Goal: Information Seeking & Learning: Learn about a topic

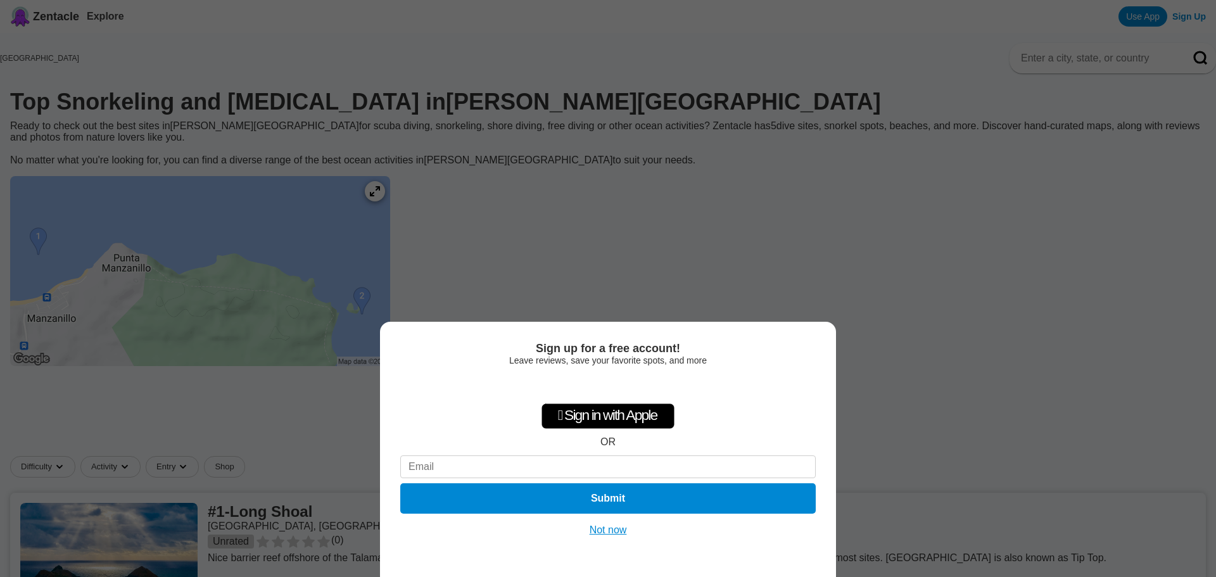
click at [605, 533] on button "Not now" at bounding box center [608, 530] width 45 height 13
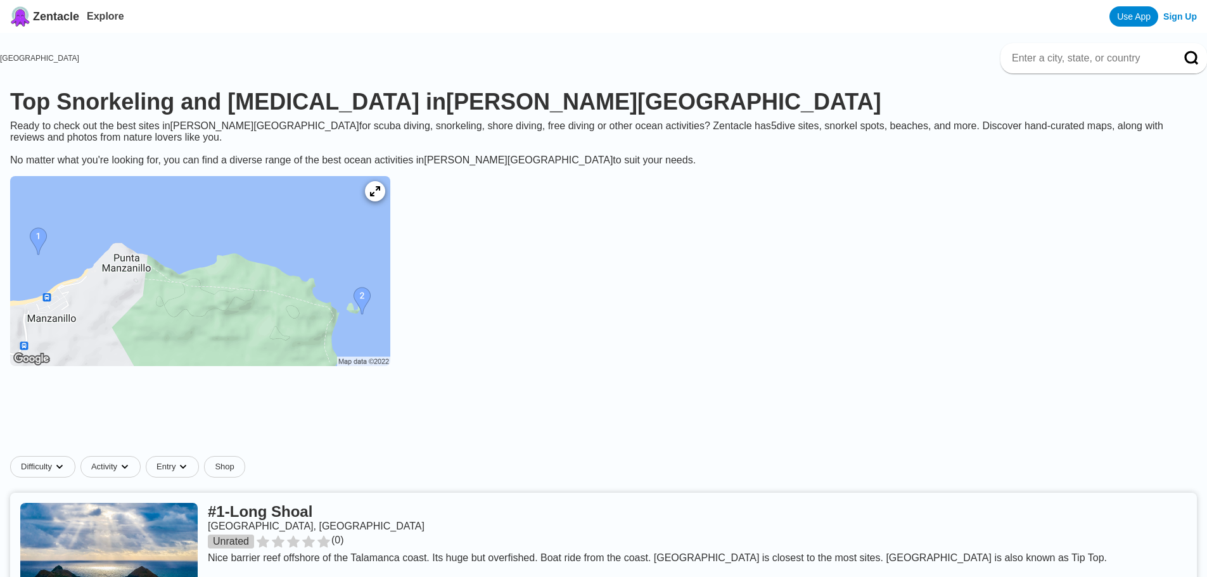
click at [390, 307] on img at bounding box center [200, 271] width 380 height 190
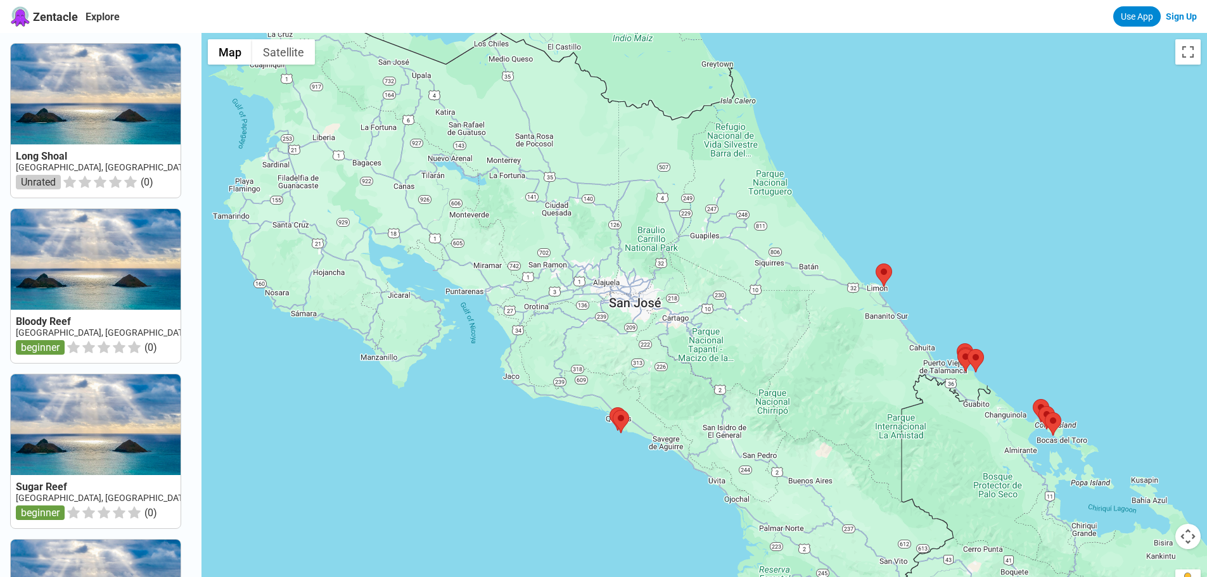
drag, startPoint x: 491, startPoint y: 332, endPoint x: 713, endPoint y: 350, distance: 221.8
click at [743, 369] on div at bounding box center [703, 321] width 1005 height 577
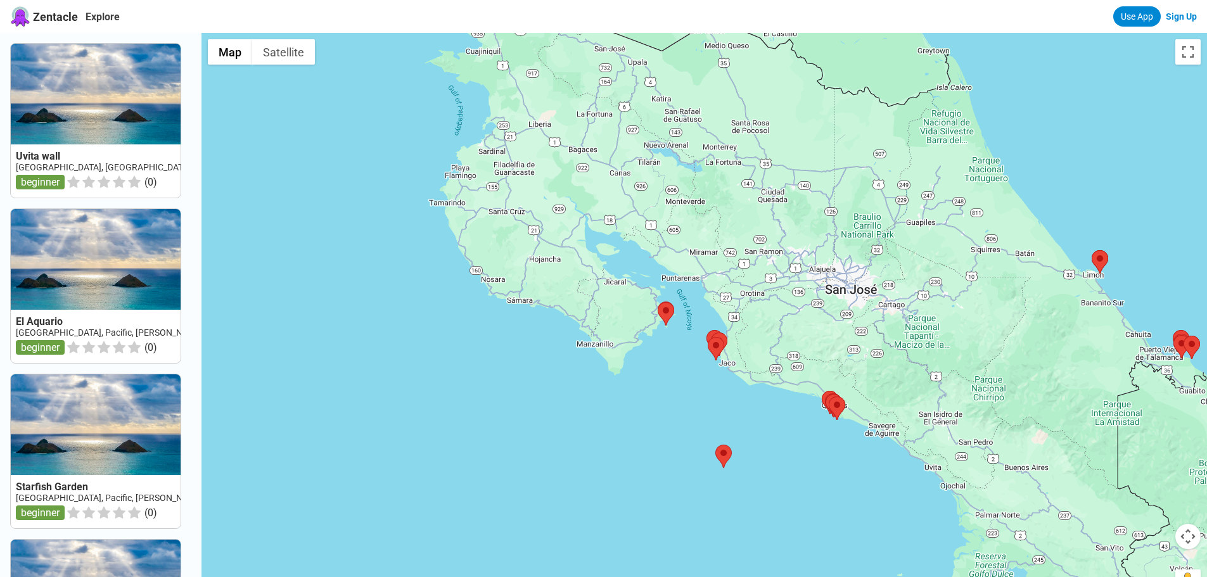
drag, startPoint x: 646, startPoint y: 305, endPoint x: 787, endPoint y: 319, distance: 141.3
click at [787, 319] on div at bounding box center [703, 321] width 1005 height 577
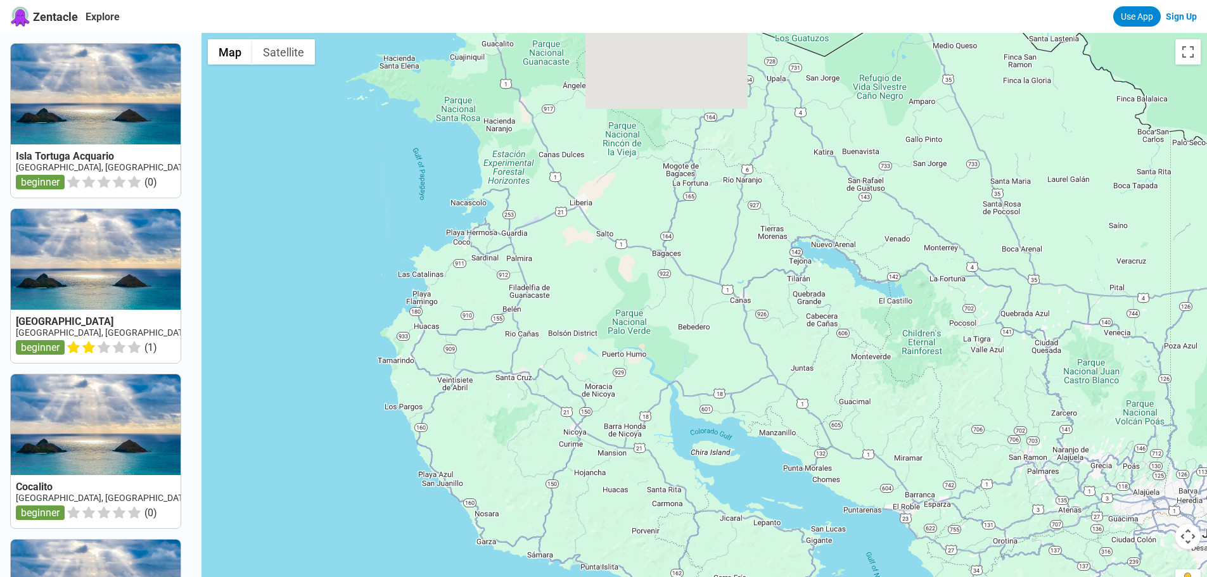
drag, startPoint x: 428, startPoint y: 148, endPoint x: 600, endPoint y: 423, distance: 324.9
click at [600, 423] on div at bounding box center [703, 321] width 1005 height 577
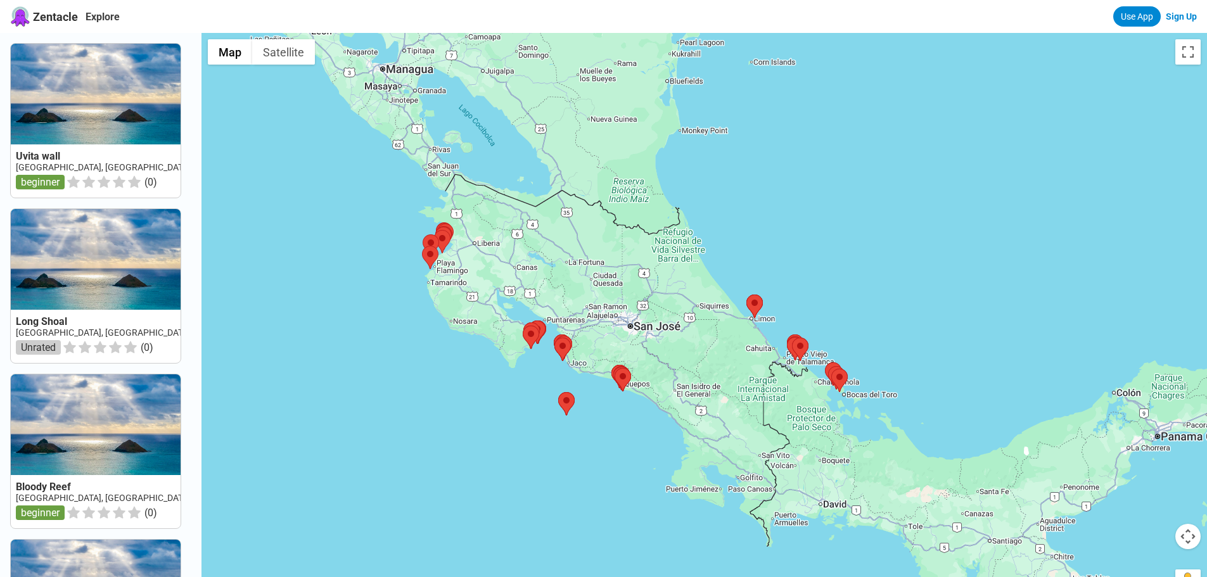
drag, startPoint x: 823, startPoint y: 262, endPoint x: 887, endPoint y: 279, distance: 65.8
click at [887, 279] on div at bounding box center [703, 321] width 1005 height 577
click at [1186, 52] on button "Toggle fullscreen view" at bounding box center [1187, 51] width 25 height 25
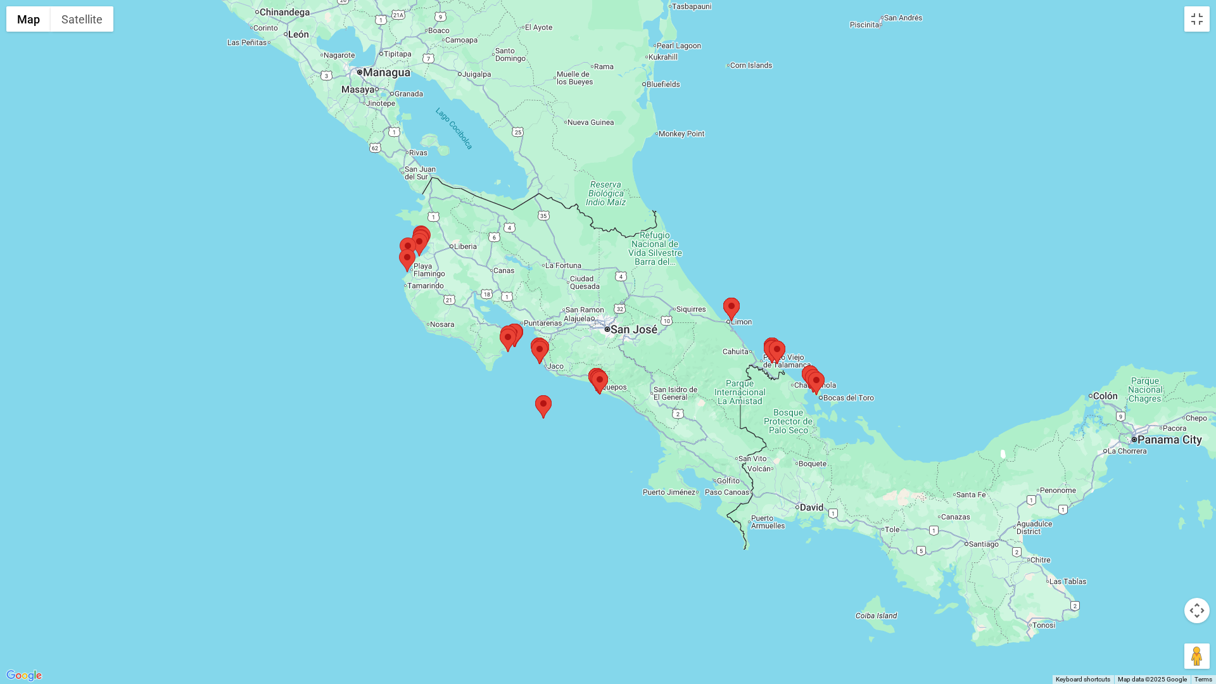
drag, startPoint x: 732, startPoint y: 237, endPoint x: 754, endPoint y: 204, distance: 40.1
click at [755, 204] on div at bounding box center [608, 342] width 1216 height 684
click at [1198, 18] on button "Toggle fullscreen view" at bounding box center [1196, 18] width 25 height 25
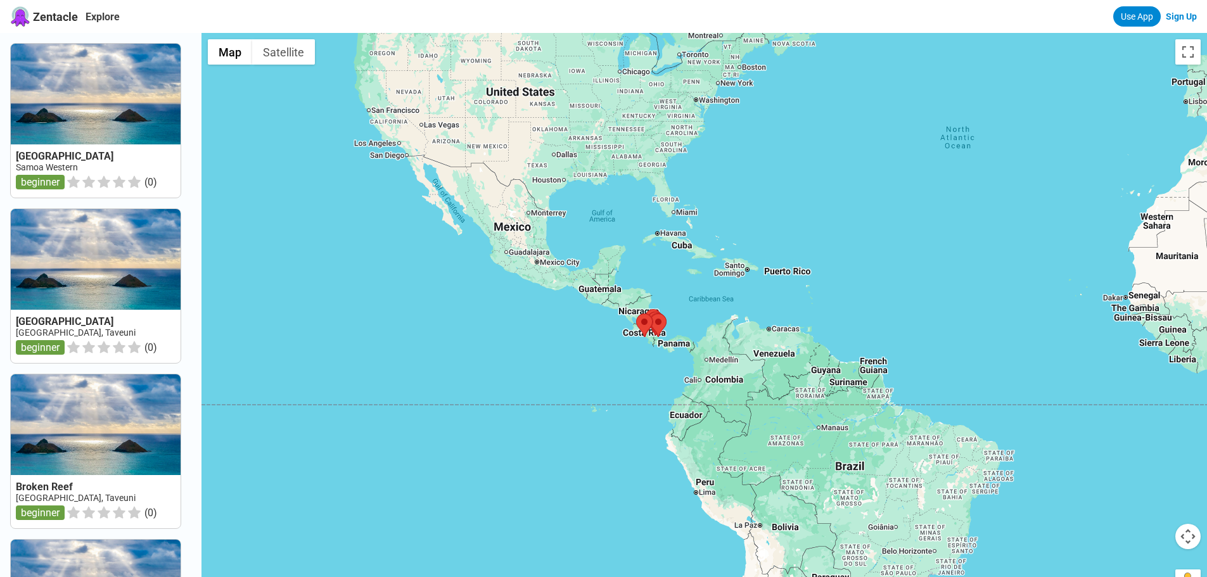
drag, startPoint x: 904, startPoint y: 251, endPoint x: 162, endPoint y: 268, distance: 742.5
click at [162, 268] on div "Apolima Gardens Samoa Western beginner ( 0 ) Halfway Reef Fiji, Taveuni beginne…" at bounding box center [603, 321] width 1207 height 577
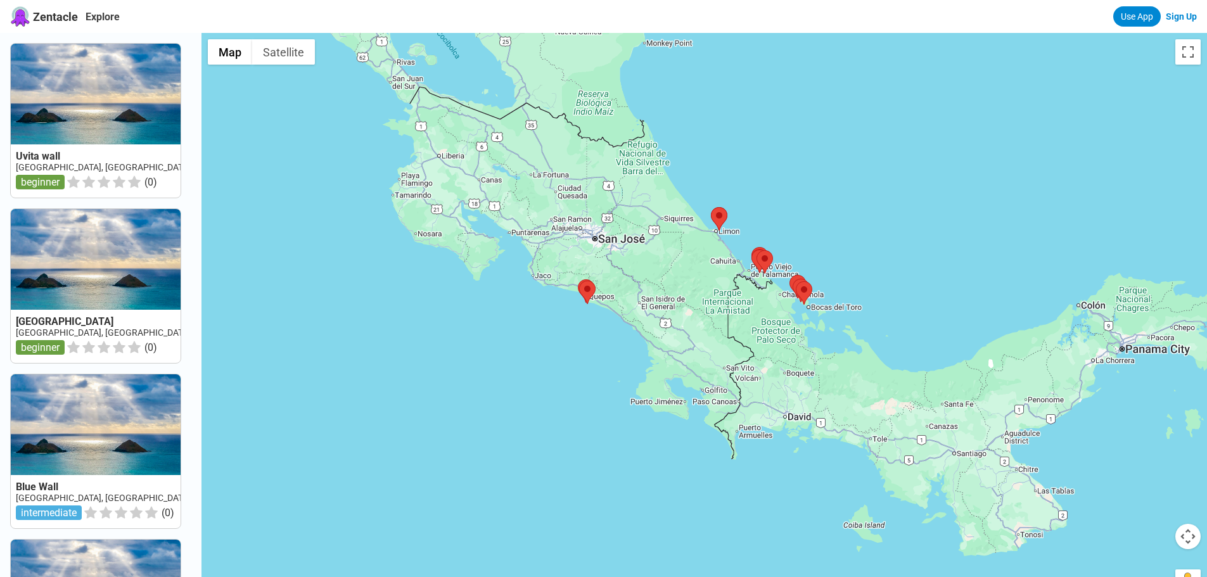
drag, startPoint x: 687, startPoint y: 375, endPoint x: 724, endPoint y: 115, distance: 263.0
click at [722, 116] on div at bounding box center [703, 321] width 1005 height 577
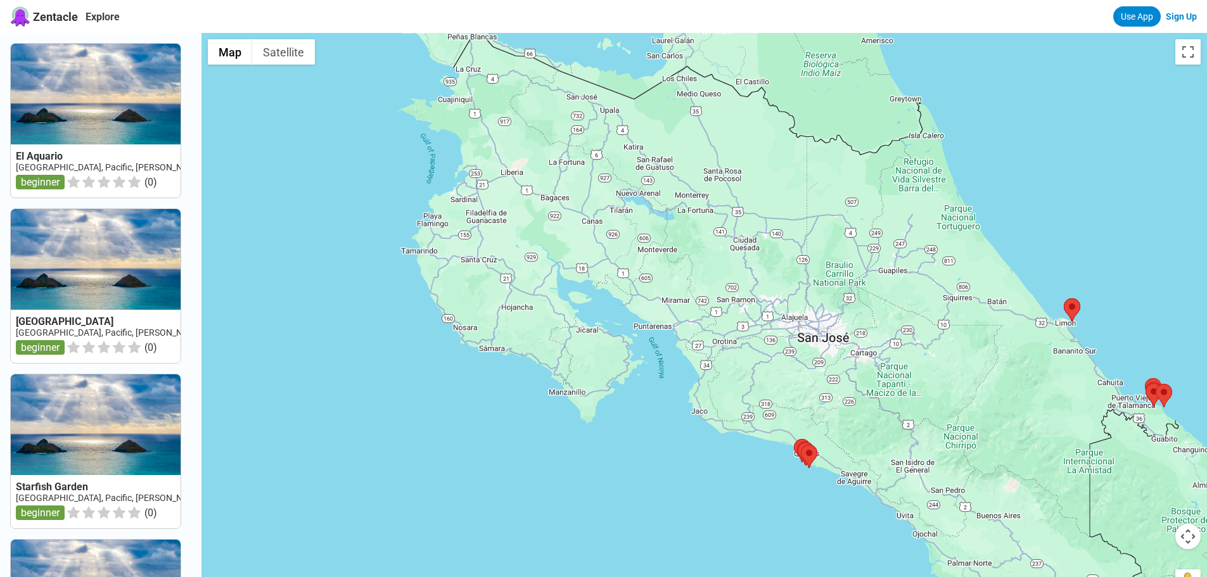
drag, startPoint x: 618, startPoint y: 236, endPoint x: 878, endPoint y: 389, distance: 302.1
click at [878, 389] on div at bounding box center [703, 321] width 1005 height 577
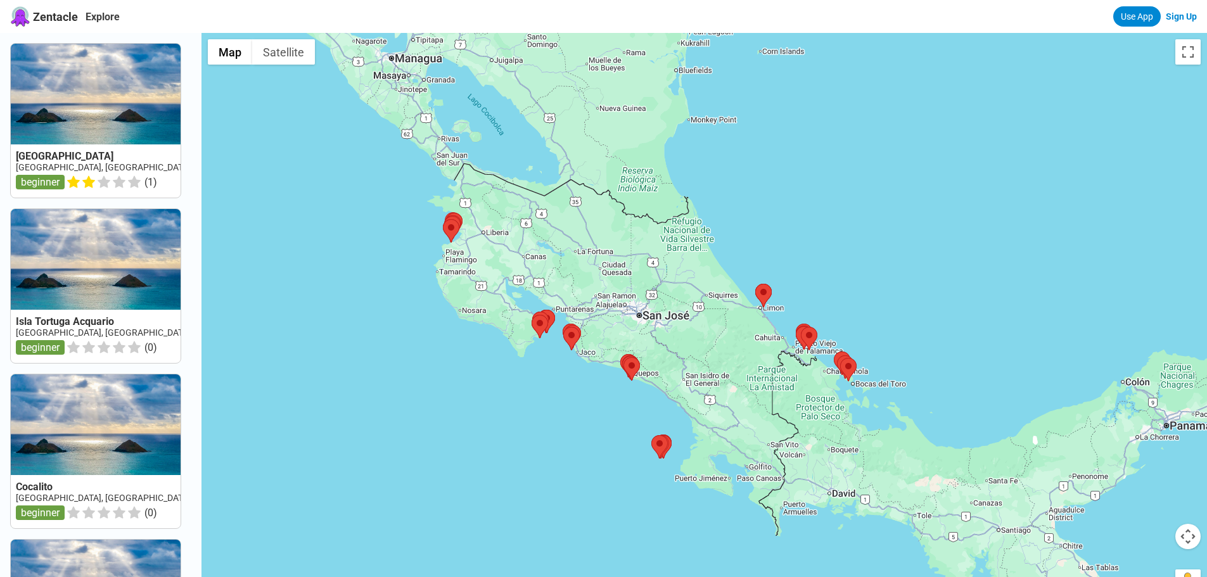
drag, startPoint x: 759, startPoint y: 315, endPoint x: 585, endPoint y: 333, distance: 174.5
click at [585, 333] on div at bounding box center [703, 321] width 1005 height 577
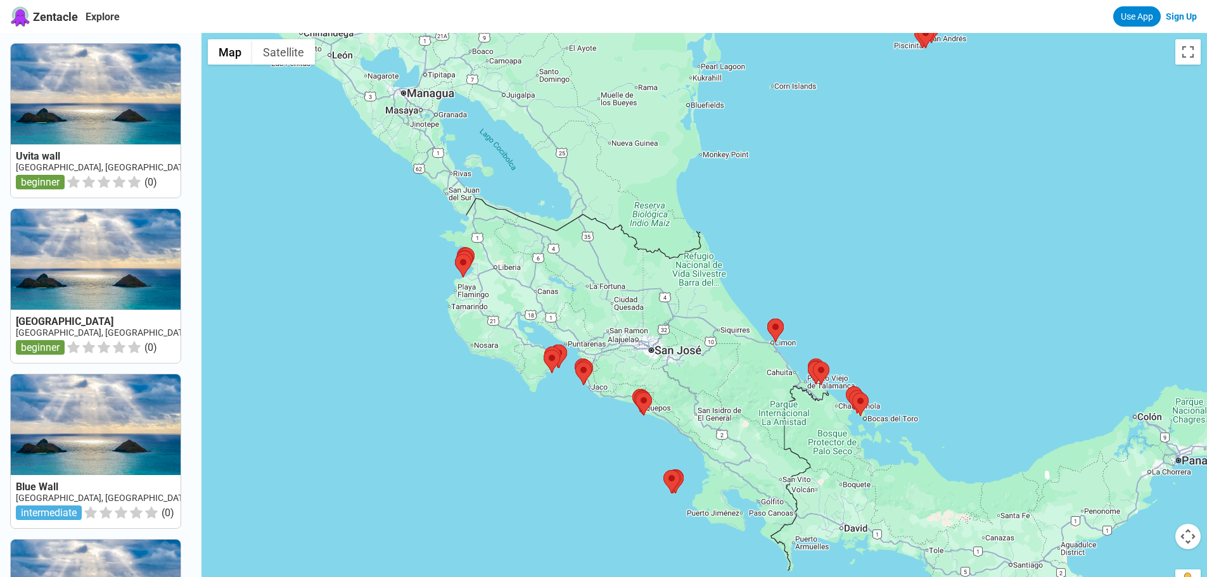
drag, startPoint x: 669, startPoint y: 356, endPoint x: 736, endPoint y: 211, distance: 159.6
click at [736, 211] on div at bounding box center [703, 321] width 1005 height 577
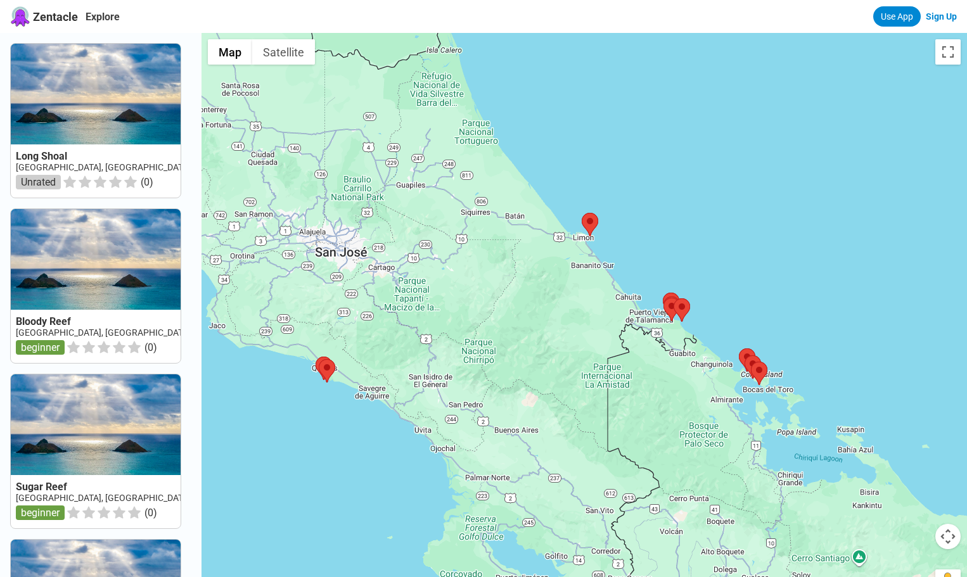
drag, startPoint x: 611, startPoint y: 125, endPoint x: 713, endPoint y: 118, distance: 101.6
click at [713, 118] on div at bounding box center [583, 321] width 765 height 577
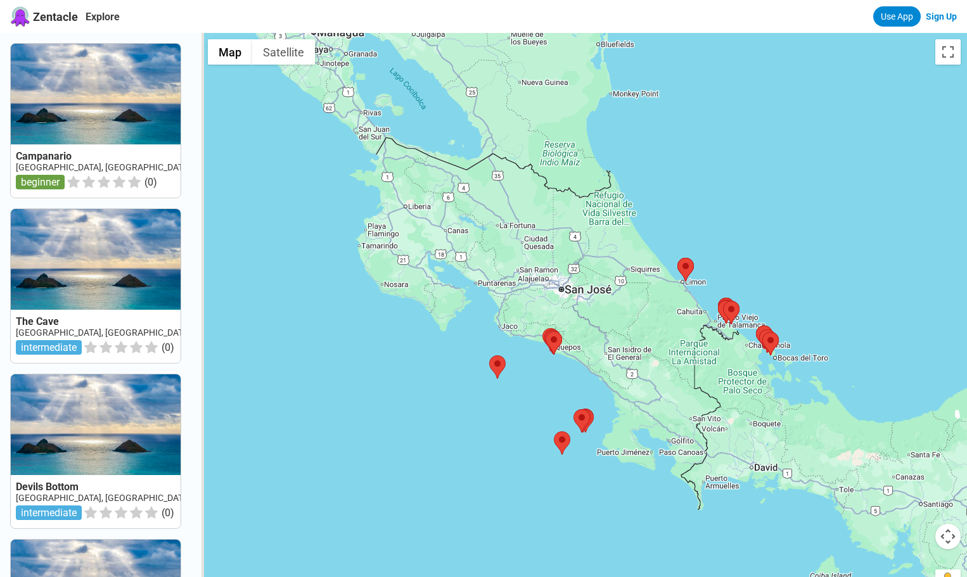
drag, startPoint x: 425, startPoint y: 274, endPoint x: 452, endPoint y: 381, distance: 111.1
click at [452, 381] on div at bounding box center [583, 321] width 765 height 577
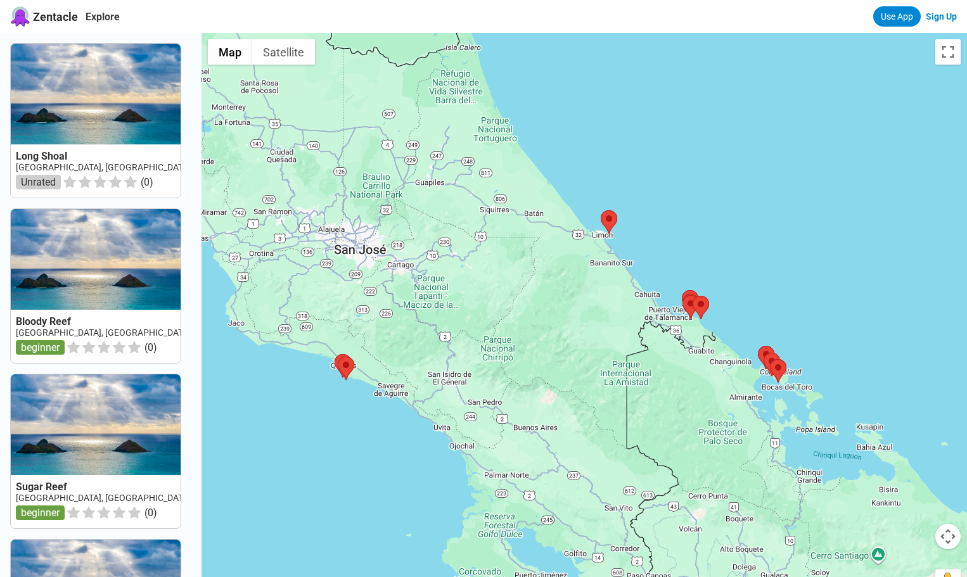
drag, startPoint x: 607, startPoint y: 171, endPoint x: 747, endPoint y: 154, distance: 141.0
click at [747, 154] on div at bounding box center [583, 321] width 765 height 577
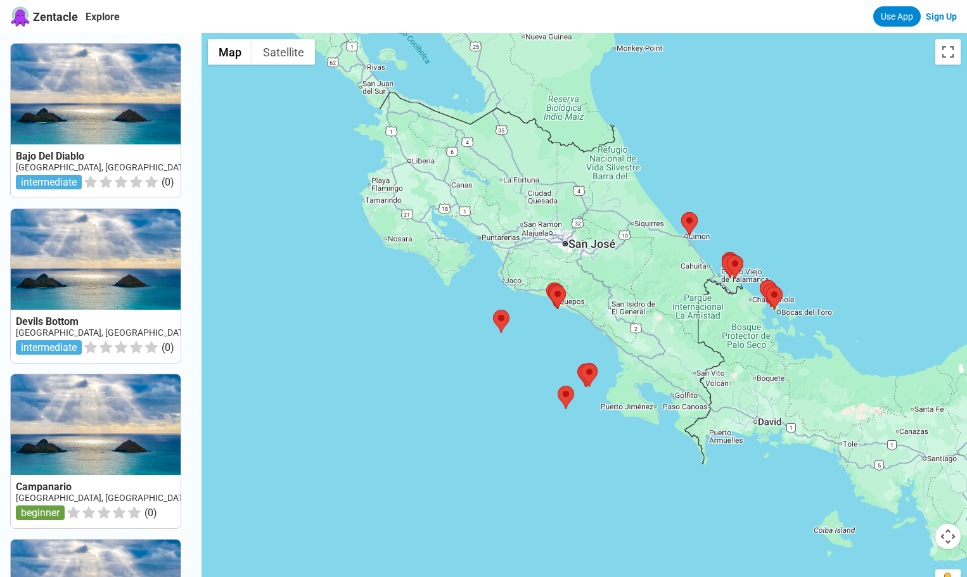
drag, startPoint x: 730, startPoint y: 118, endPoint x: 728, endPoint y: 172, distance: 53.2
click at [728, 172] on div at bounding box center [583, 321] width 765 height 577
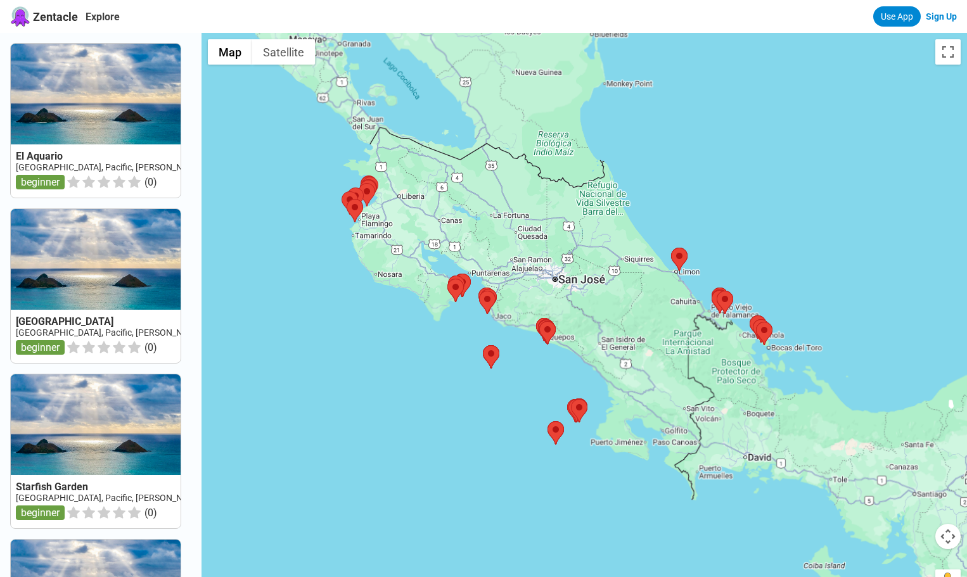
drag, startPoint x: 582, startPoint y: 212, endPoint x: 569, endPoint y: 243, distance: 33.5
click at [569, 243] on div at bounding box center [583, 321] width 765 height 577
click at [949, 53] on button "Toggle fullscreen view" at bounding box center [947, 51] width 25 height 25
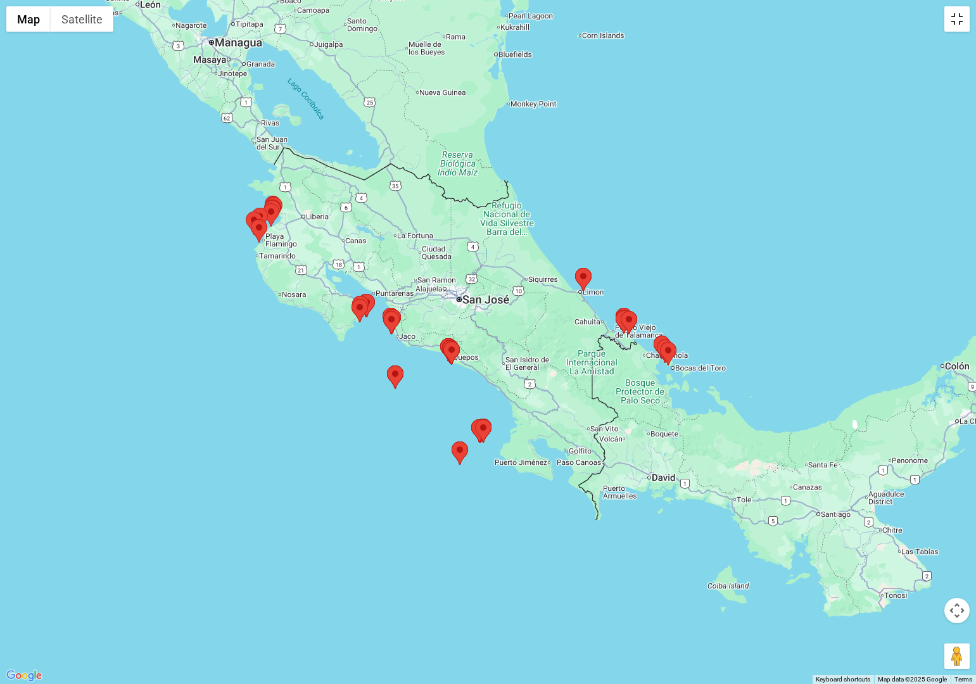
click at [957, 19] on button "Toggle fullscreen view" at bounding box center [956, 18] width 25 height 25
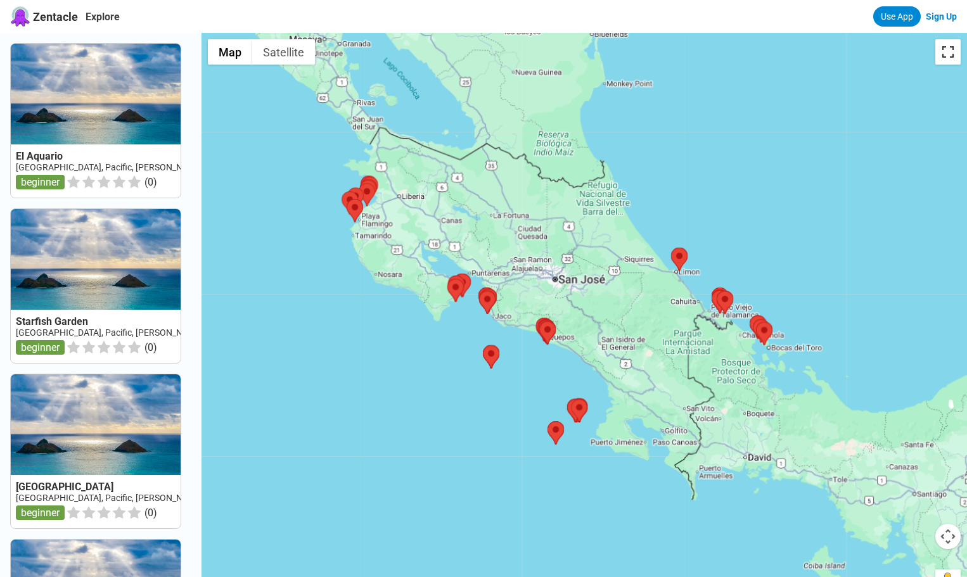
click at [949, 48] on button "Toggle fullscreen view" at bounding box center [947, 51] width 25 height 25
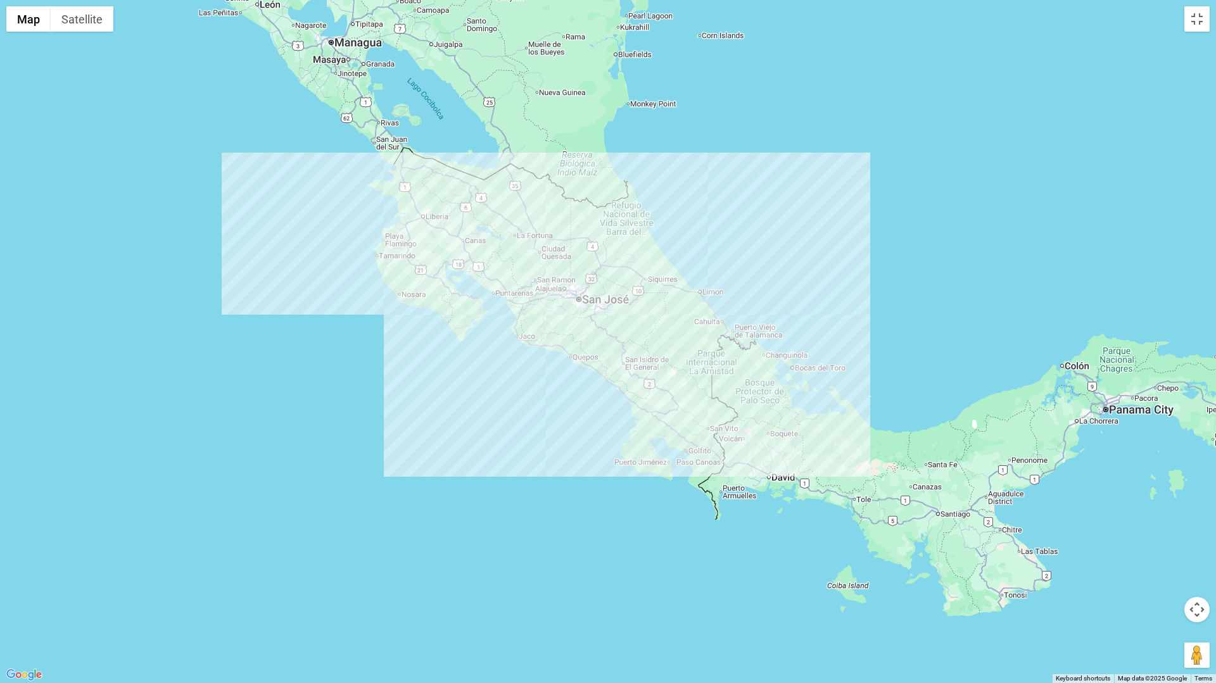
click at [966, 139] on div at bounding box center [608, 341] width 1216 height 683
click at [966, 20] on button "Toggle fullscreen view" at bounding box center [1196, 18] width 25 height 25
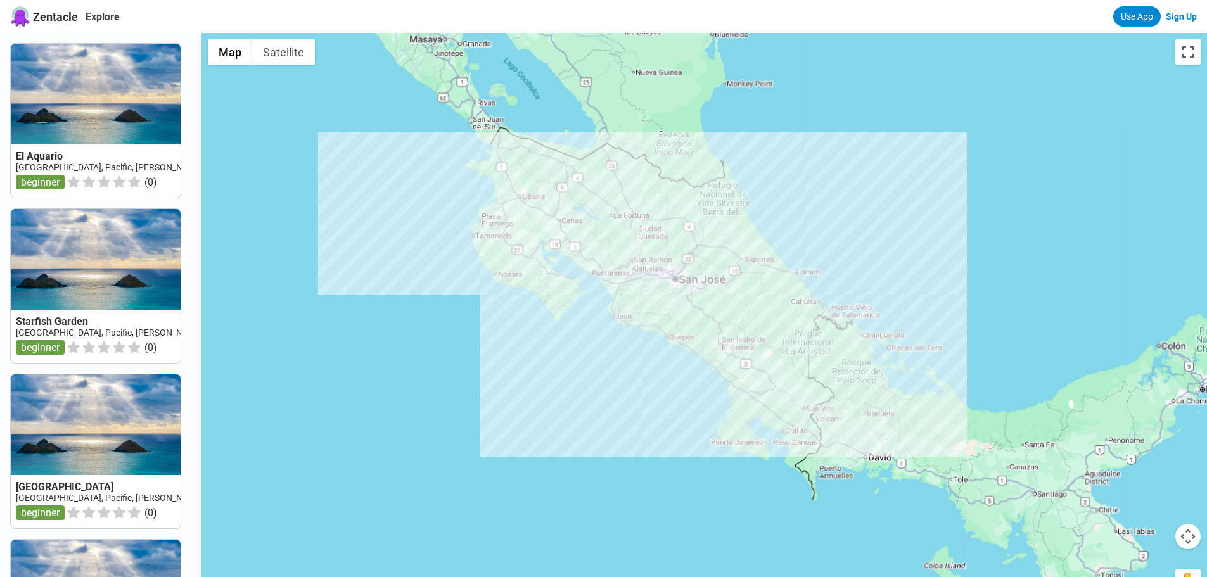
drag, startPoint x: 785, startPoint y: 0, endPoint x: 1040, endPoint y: 146, distance: 293.9
click at [966, 146] on div at bounding box center [703, 321] width 1005 height 577
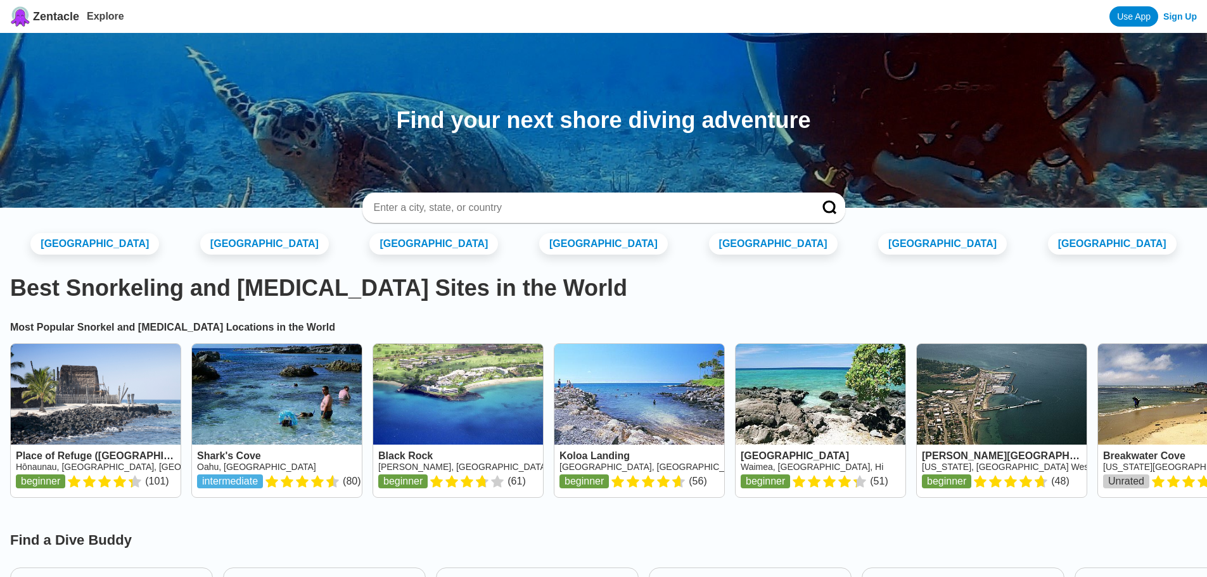
click at [455, 206] on input at bounding box center [588, 207] width 432 height 13
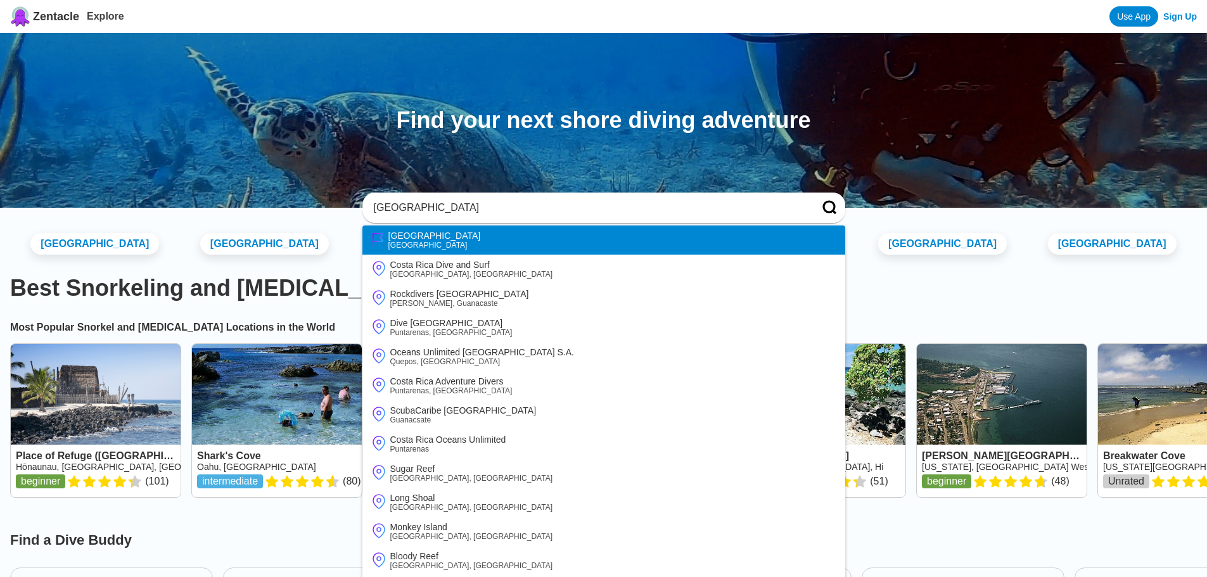
type input "costa rica"
click at [405, 237] on div "Costa Rica" at bounding box center [434, 236] width 92 height 10
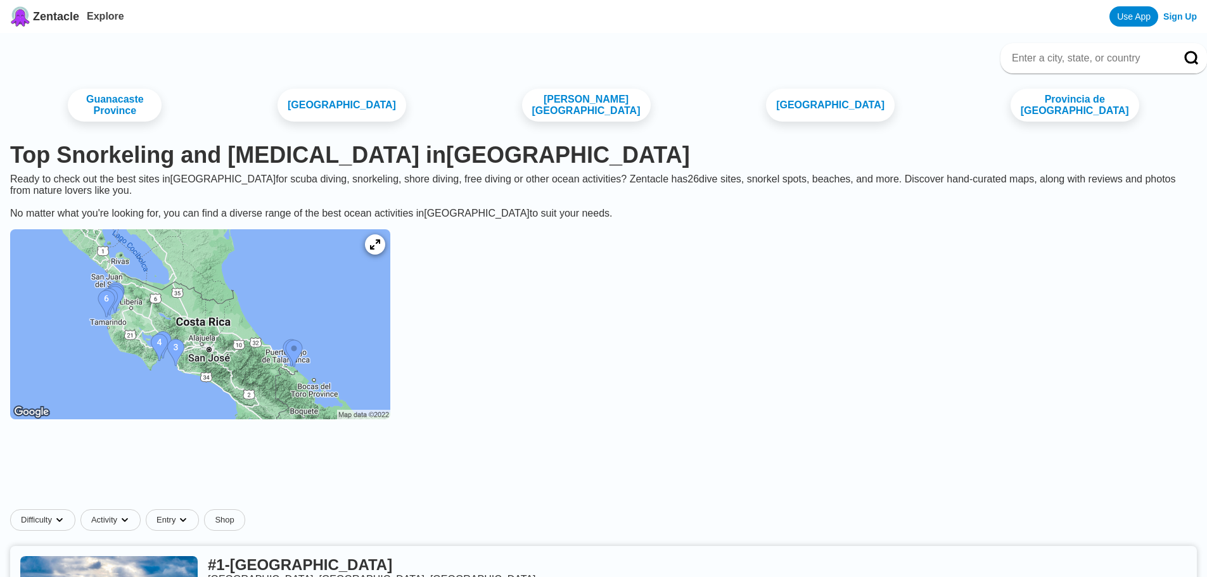
click at [291, 346] on img at bounding box center [200, 324] width 380 height 190
click at [381, 251] on icon at bounding box center [375, 245] width 12 height 12
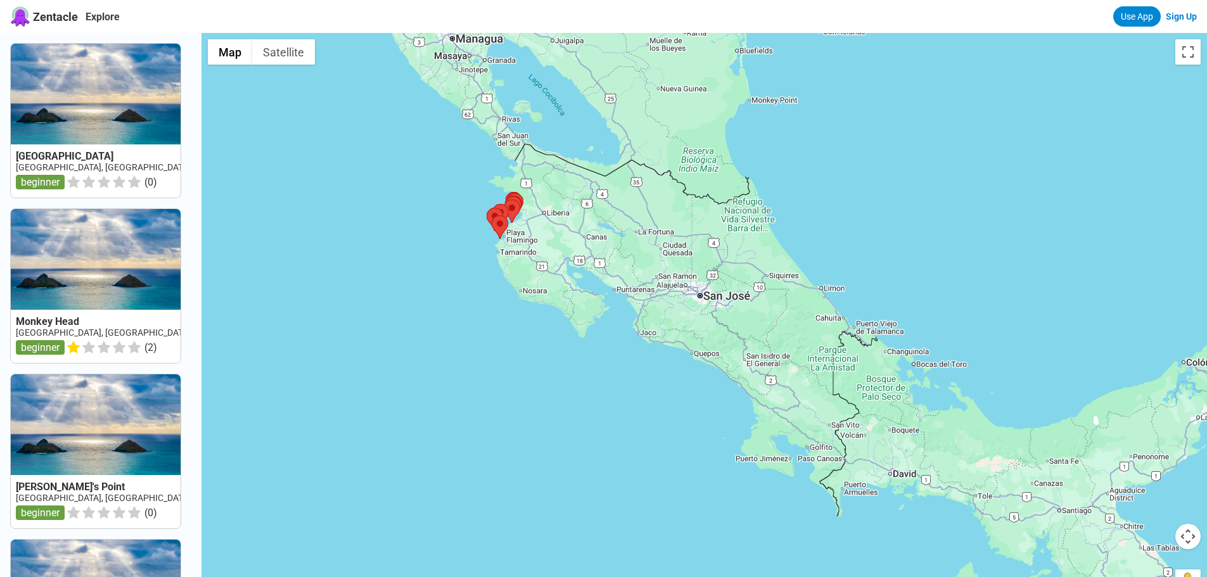
drag, startPoint x: 542, startPoint y: 244, endPoint x: 399, endPoint y: 200, distance: 149.2
click at [399, 200] on div at bounding box center [703, 321] width 1005 height 577
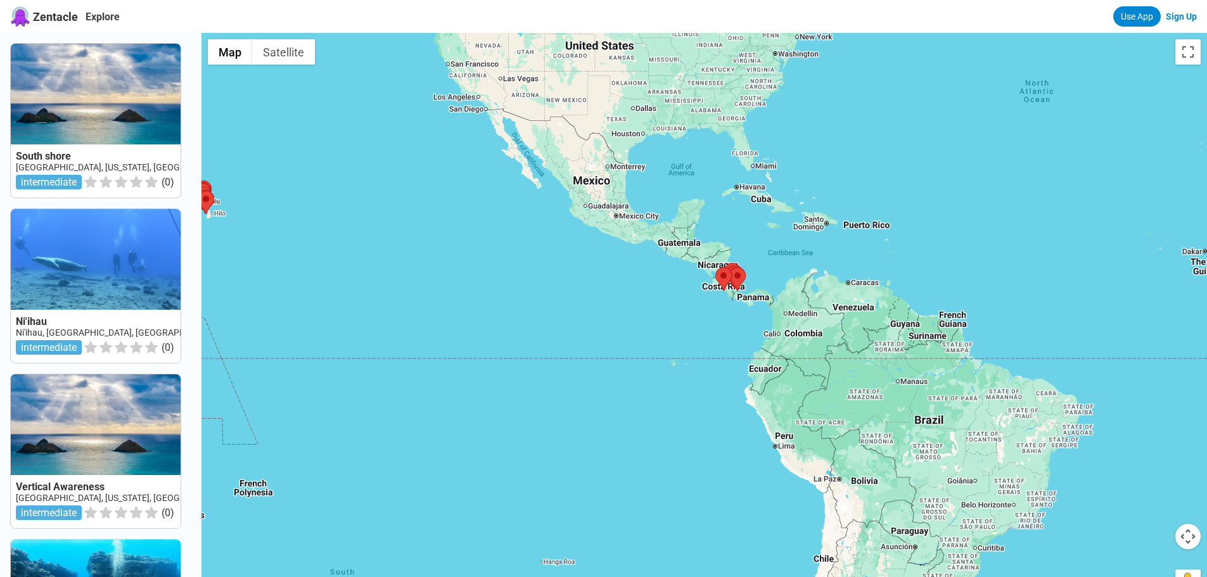
drag, startPoint x: 910, startPoint y: 263, endPoint x: 218, endPoint y: 216, distance: 693.9
click at [218, 216] on div at bounding box center [703, 321] width 1005 height 577
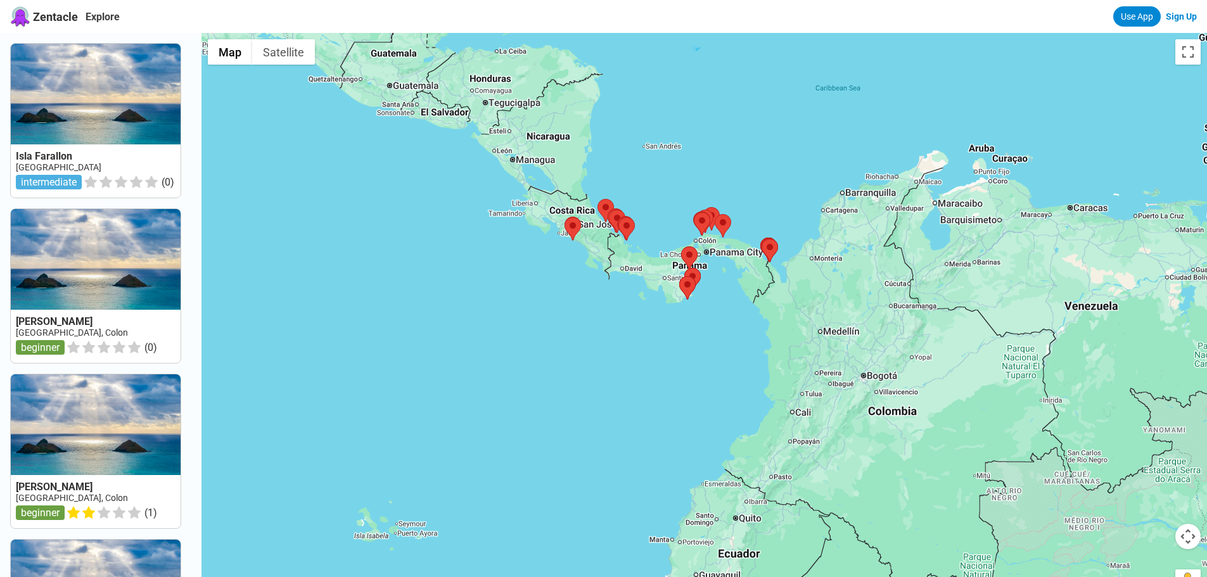
drag, startPoint x: 573, startPoint y: 350, endPoint x: 574, endPoint y: 260, distance: 89.3
click at [563, 285] on div at bounding box center [703, 321] width 1005 height 577
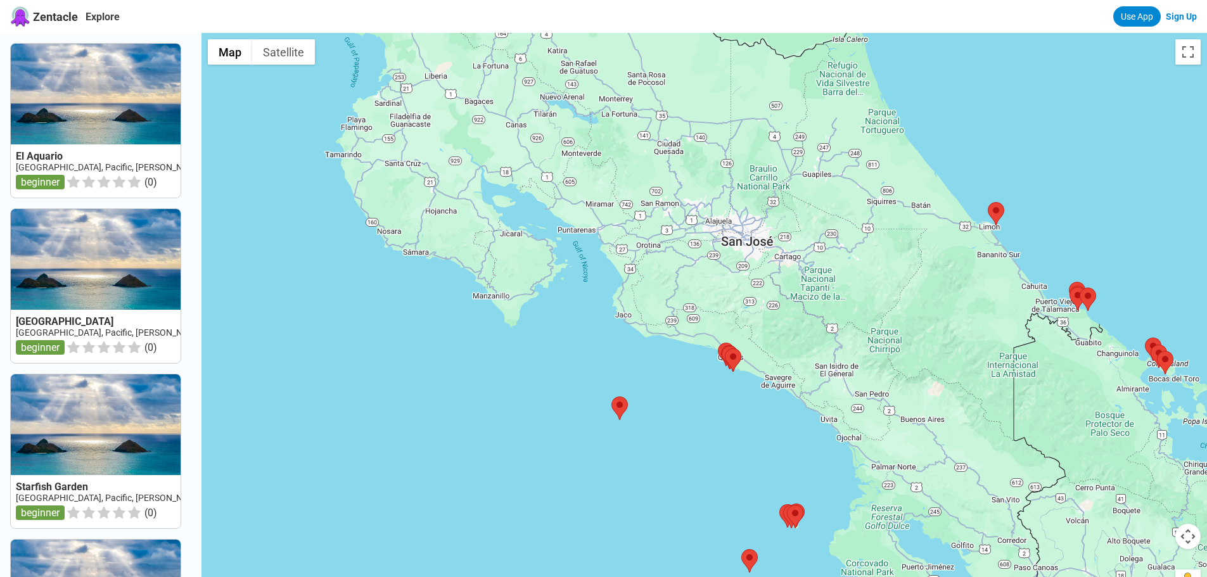
drag, startPoint x: 548, startPoint y: 271, endPoint x: 538, endPoint y: 377, distance: 106.3
click at [538, 377] on div at bounding box center [703, 321] width 1005 height 577
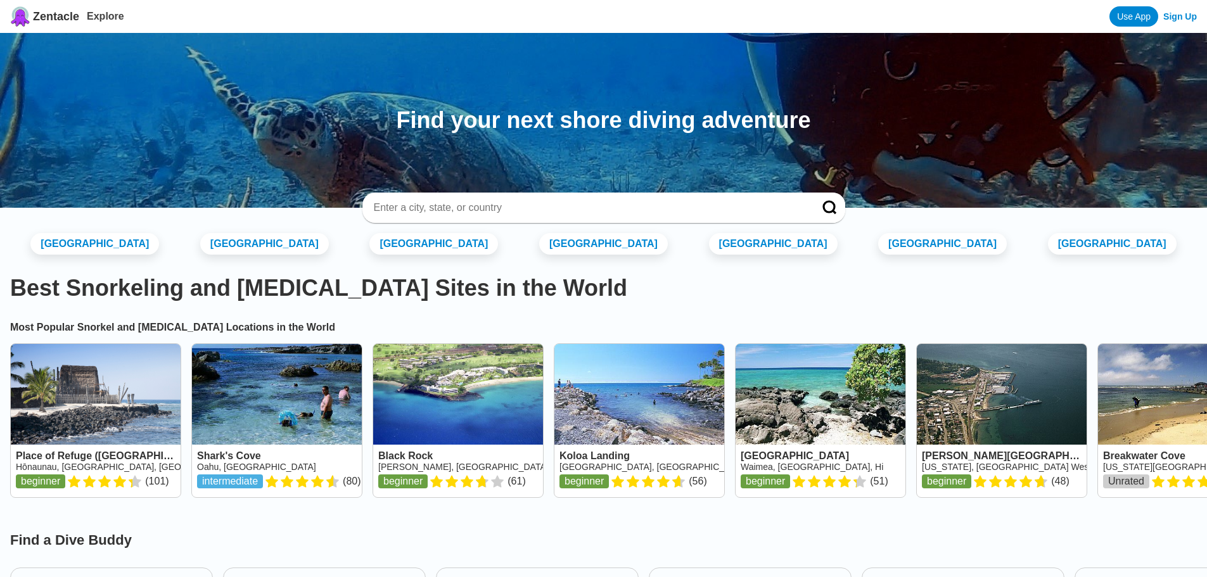
click at [561, 207] on input at bounding box center [588, 207] width 432 height 13
click at [509, 202] on input at bounding box center [588, 207] width 432 height 13
type input "costa rica"
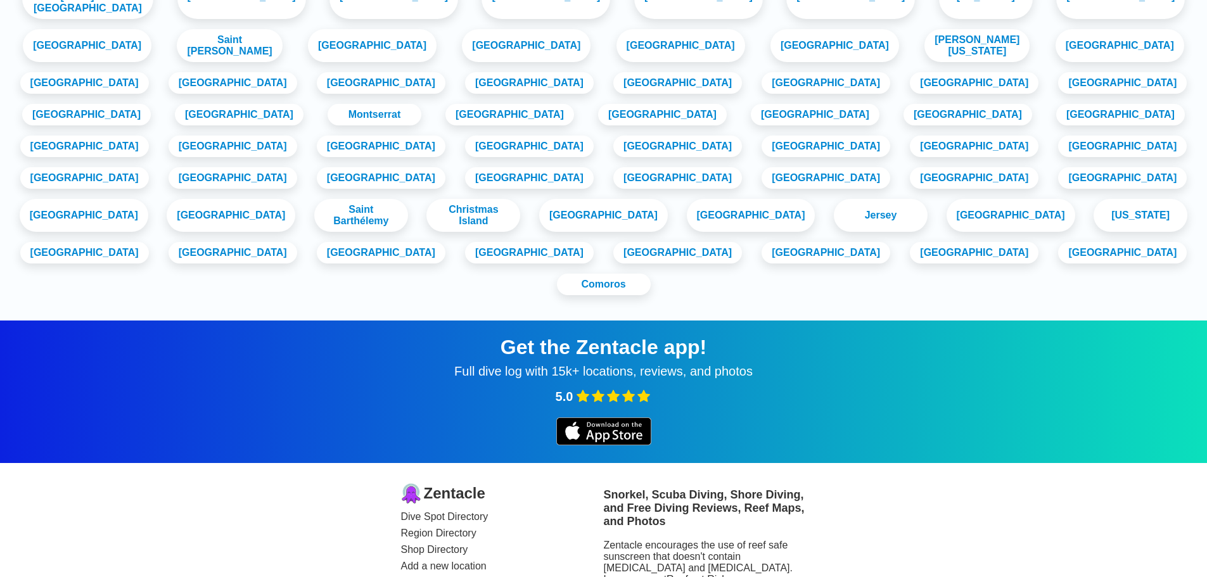
scroll to position [1077, 0]
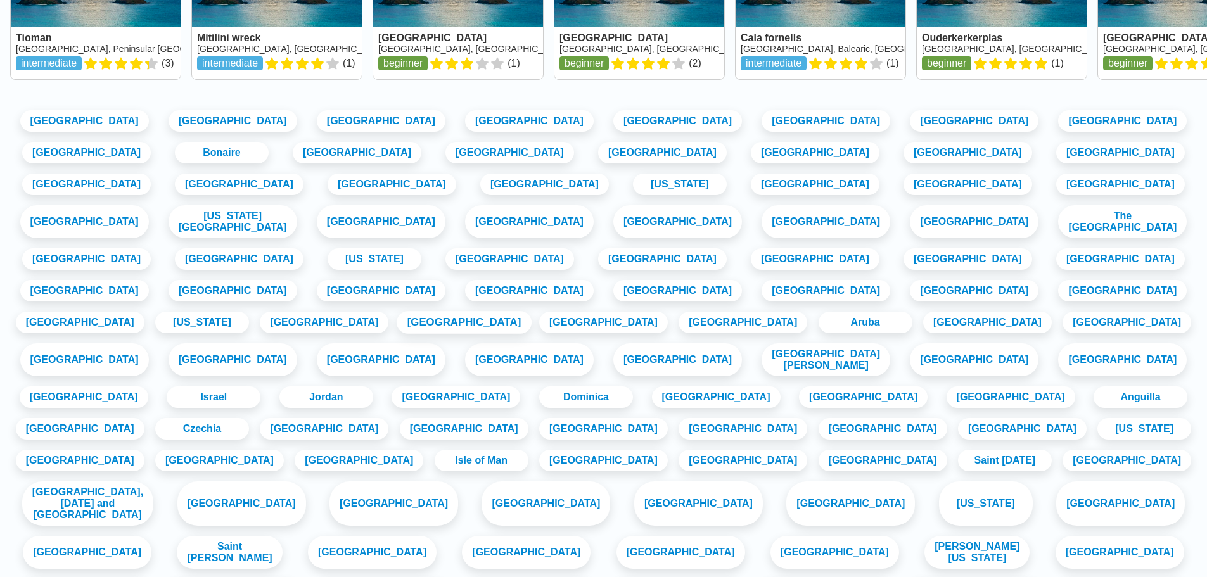
click at [396, 334] on link "Costa Rica" at bounding box center [463, 322] width 135 height 23
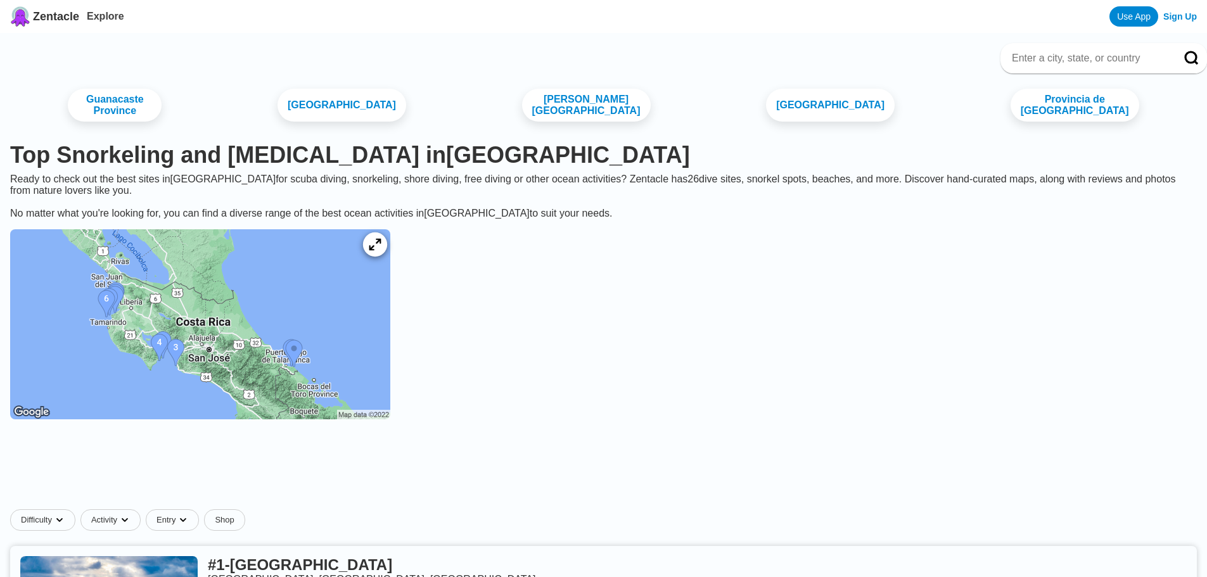
click at [381, 251] on icon at bounding box center [375, 245] width 12 height 12
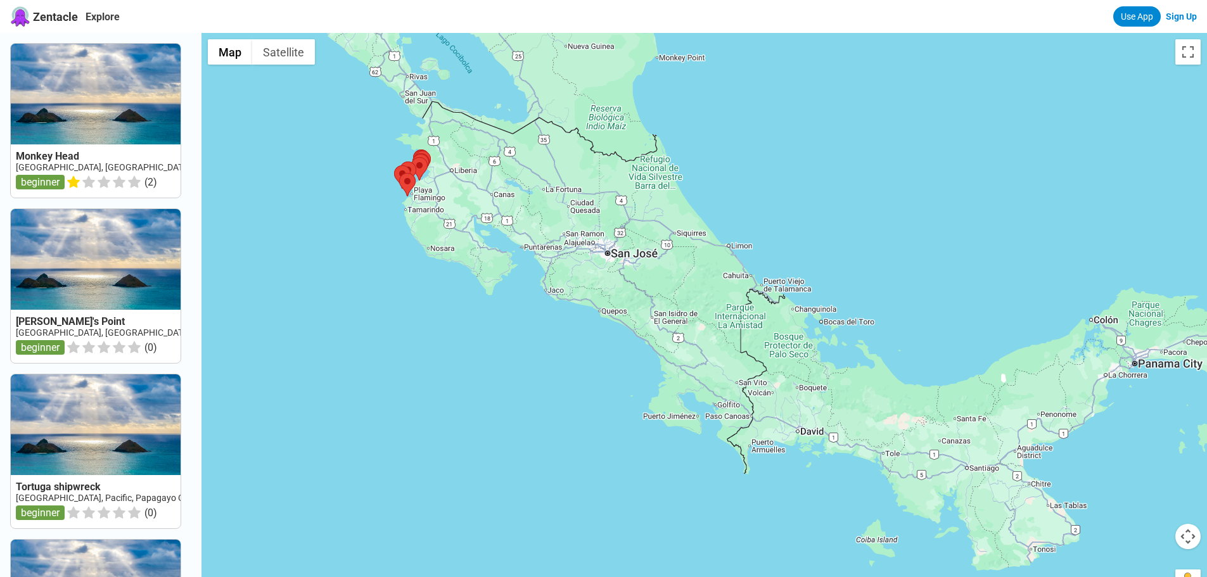
drag, startPoint x: 759, startPoint y: 302, endPoint x: 500, endPoint y: 189, distance: 282.8
click at [500, 186] on div at bounding box center [703, 321] width 1005 height 577
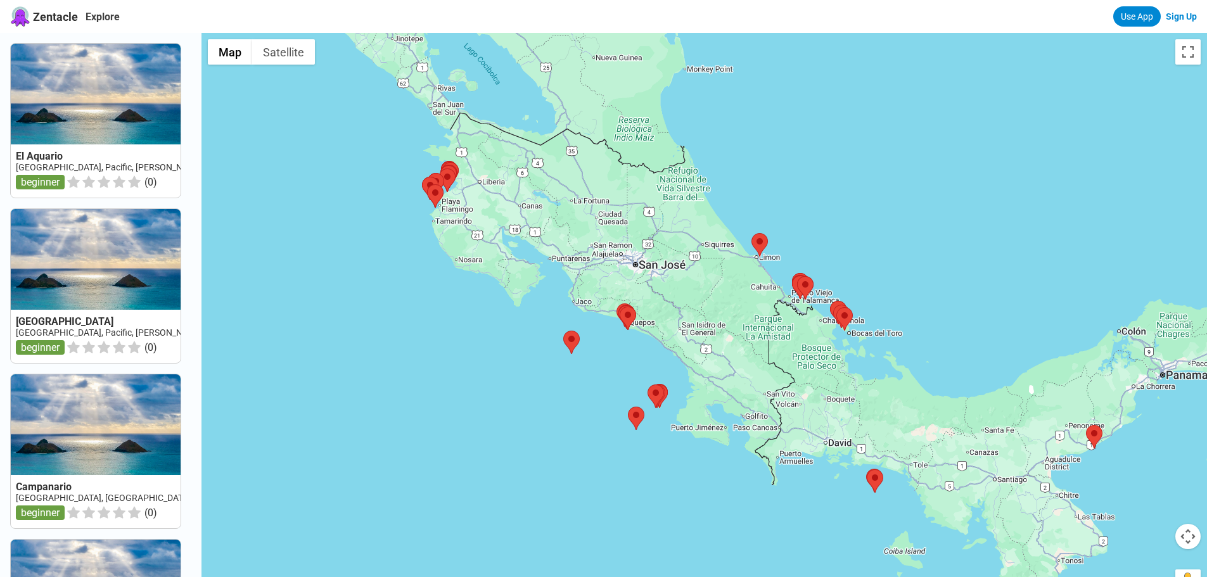
drag, startPoint x: 562, startPoint y: 355, endPoint x: 533, endPoint y: 388, distance: 44.0
click at [532, 387] on div at bounding box center [703, 321] width 1005 height 577
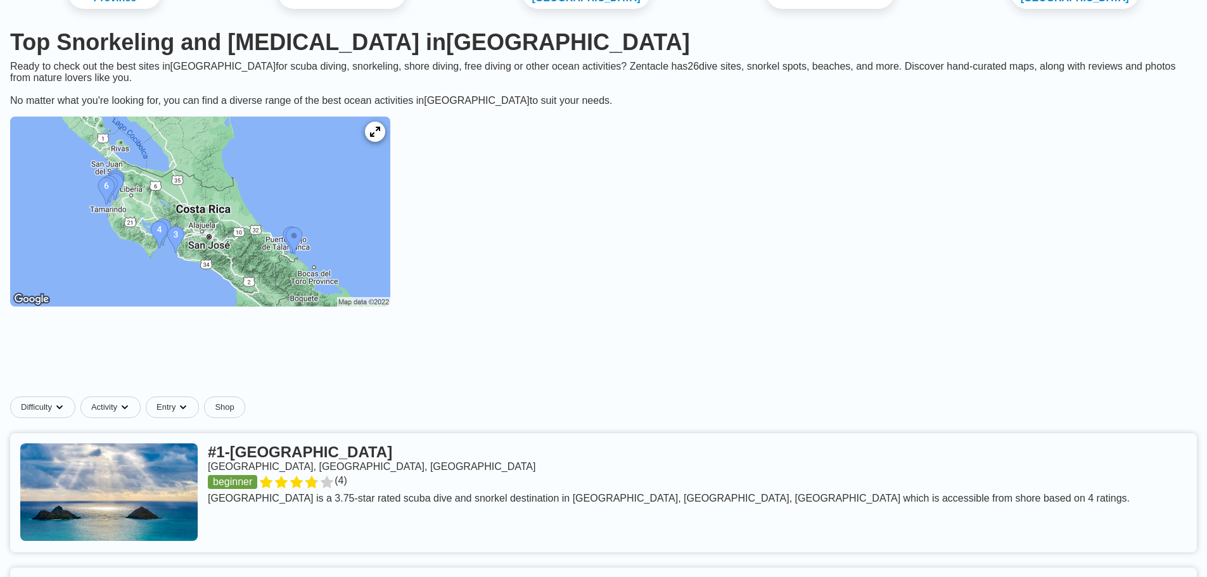
scroll to position [127, 0]
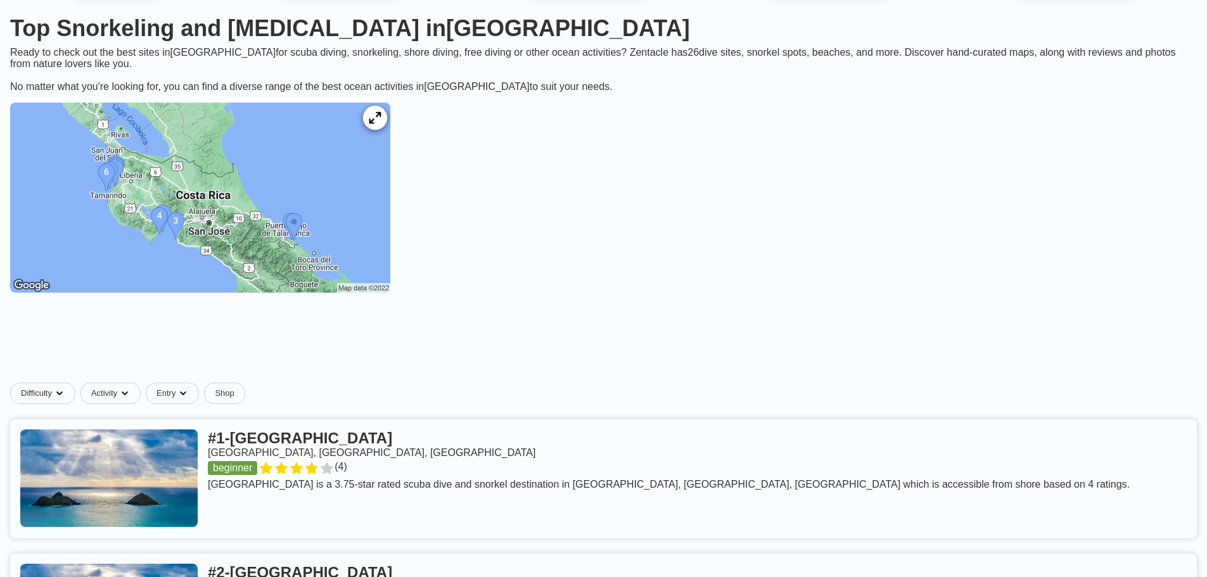
click at [381, 124] on icon at bounding box center [375, 118] width 12 height 12
click at [320, 202] on img at bounding box center [200, 198] width 380 height 190
click at [248, 231] on img at bounding box center [200, 198] width 380 height 190
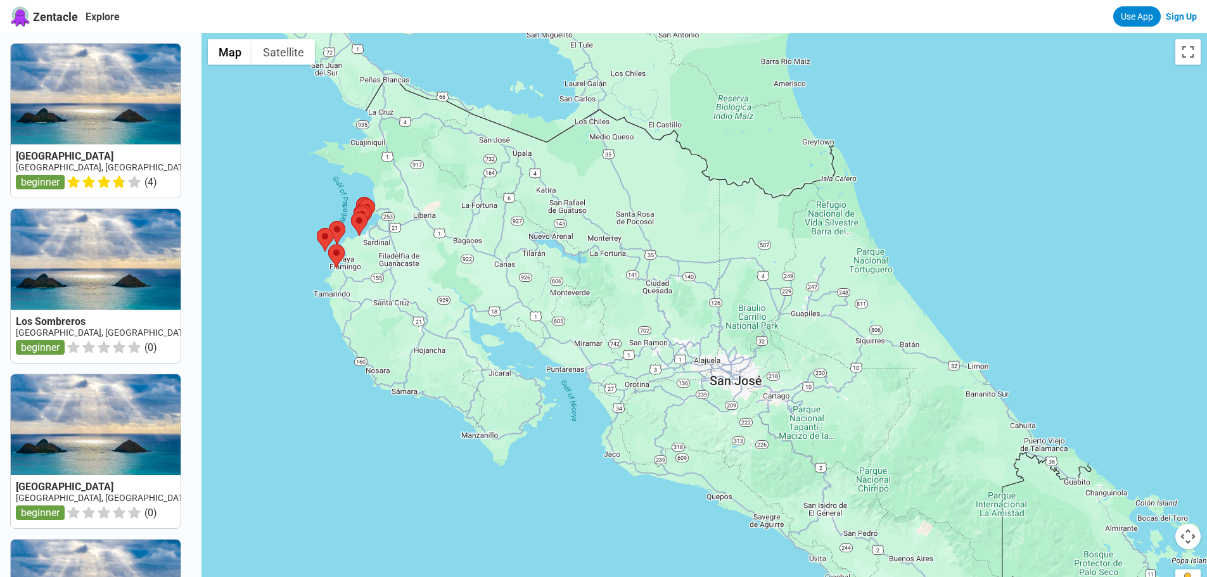
drag, startPoint x: 965, startPoint y: 252, endPoint x: 619, endPoint y: 179, distance: 352.9
click at [619, 179] on div at bounding box center [703, 321] width 1005 height 577
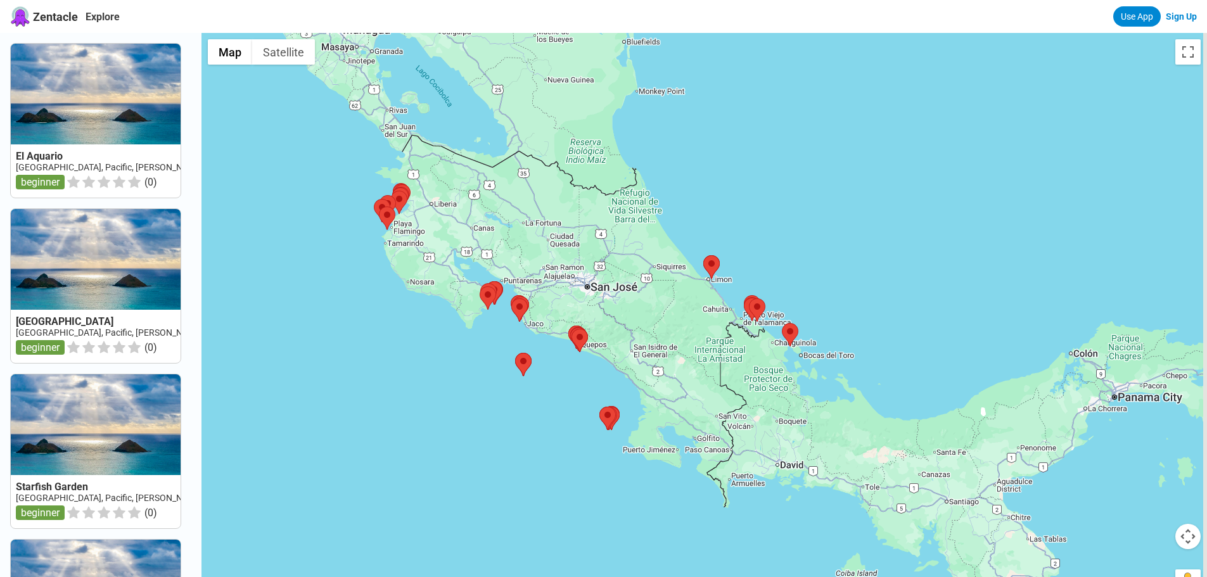
drag, startPoint x: 425, startPoint y: 334, endPoint x: 354, endPoint y: 346, distance: 71.8
click at [354, 346] on div at bounding box center [703, 321] width 1005 height 577
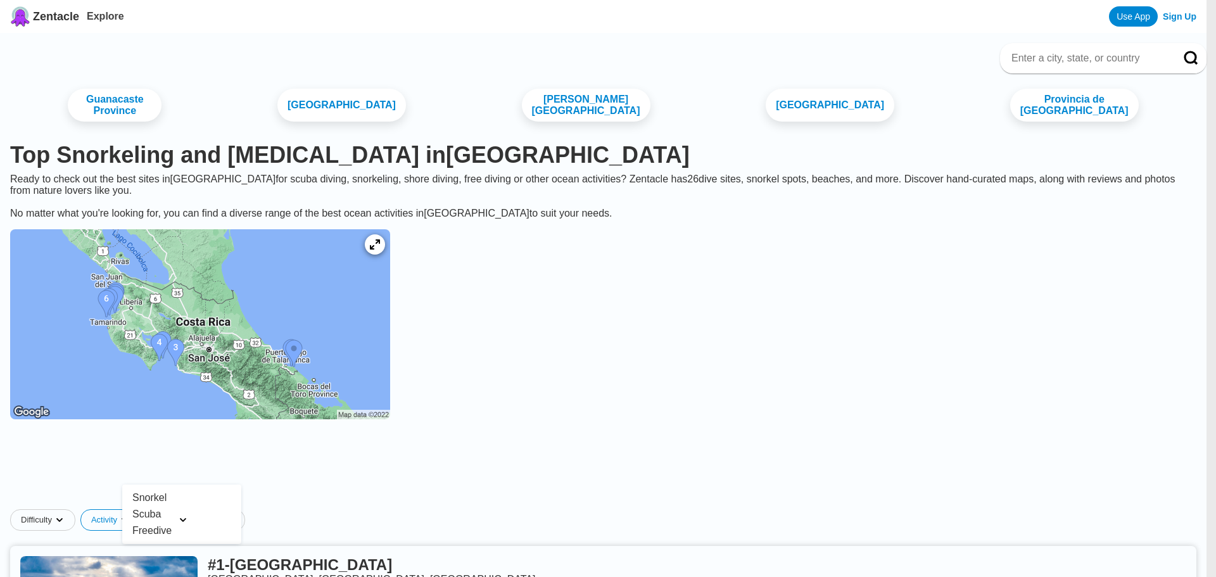
click at [150, 496] on div "Snorkel" at bounding box center [181, 498] width 109 height 16
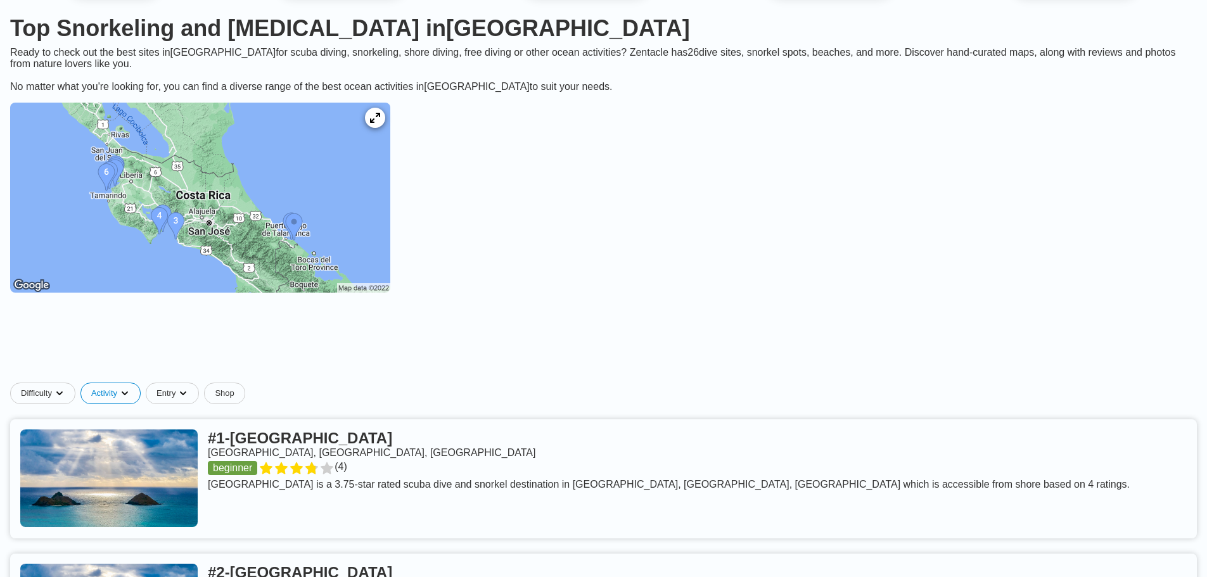
scroll to position [190, 0]
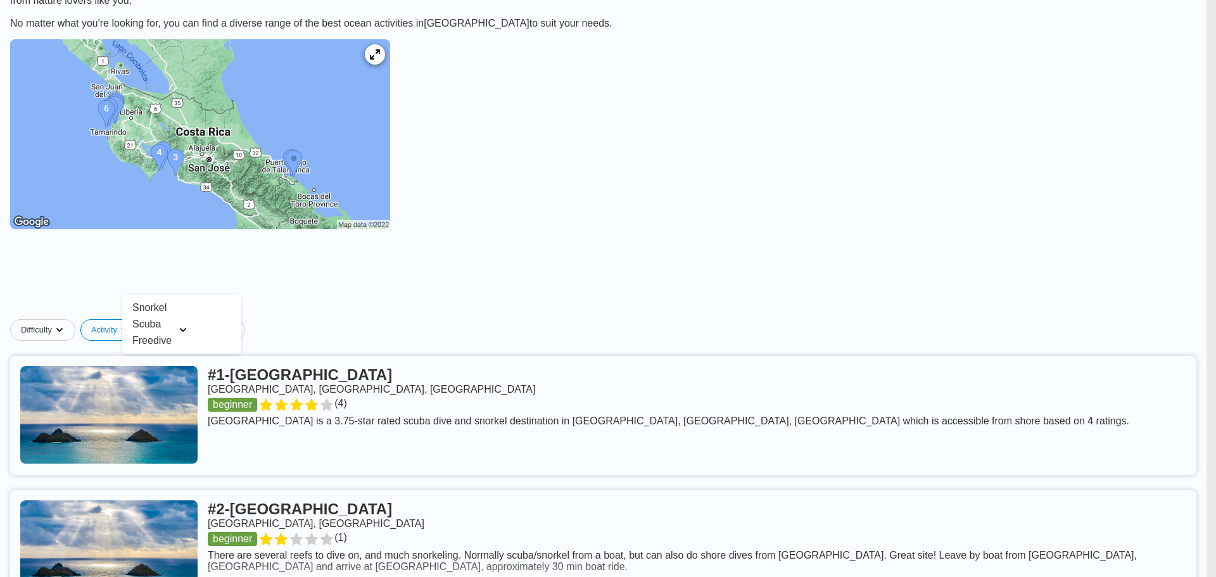
click at [157, 304] on div "Snorkel" at bounding box center [181, 308] width 109 height 16
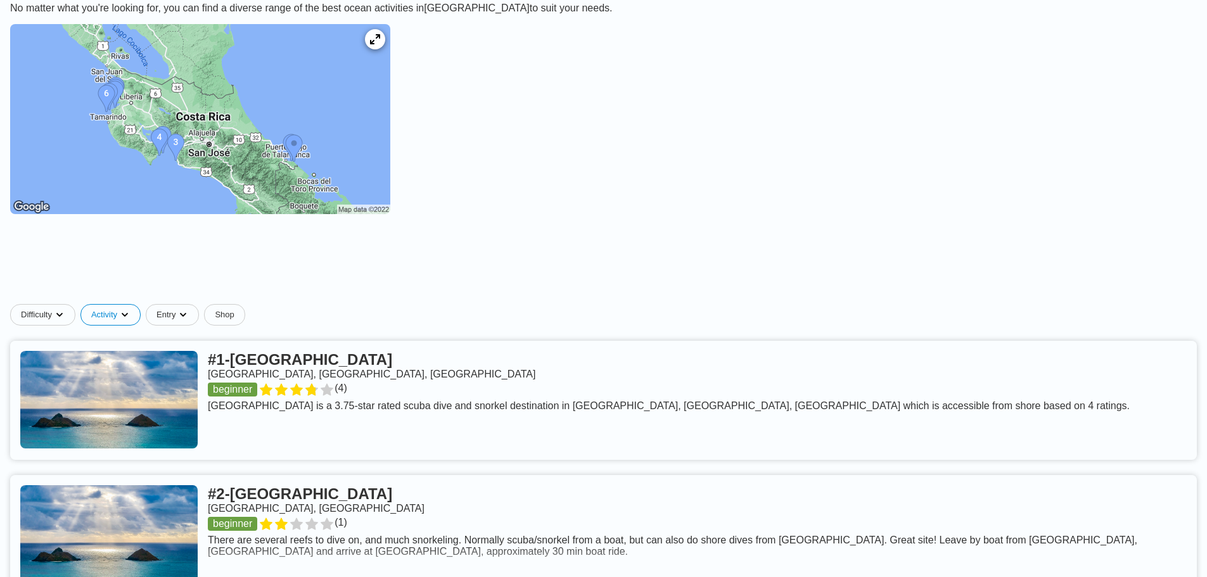
scroll to position [253, 0]
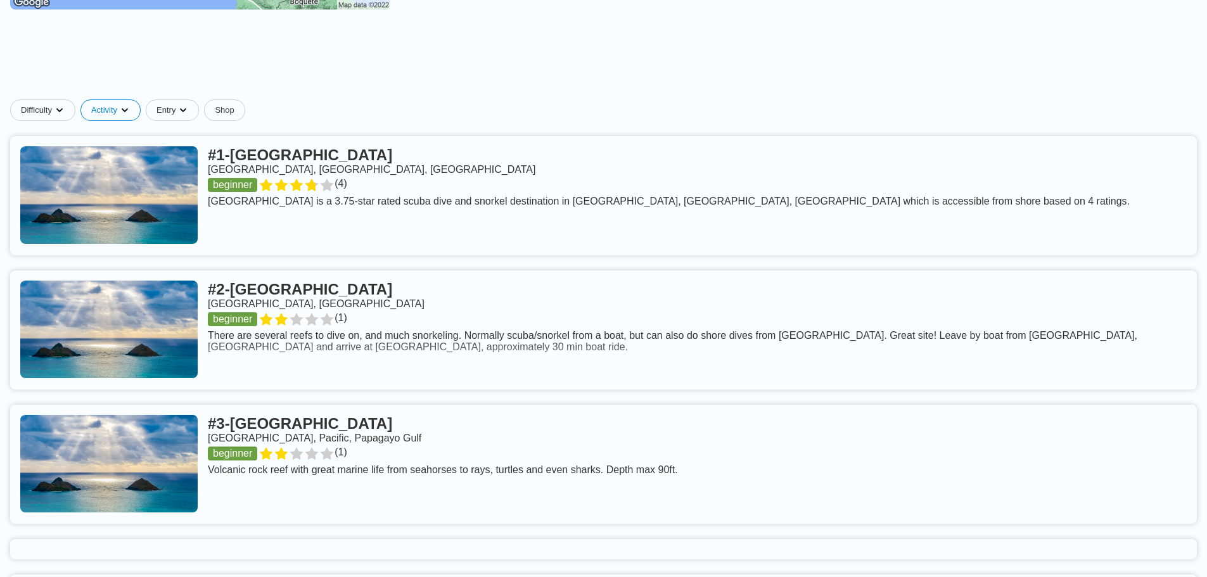
scroll to position [443, 0]
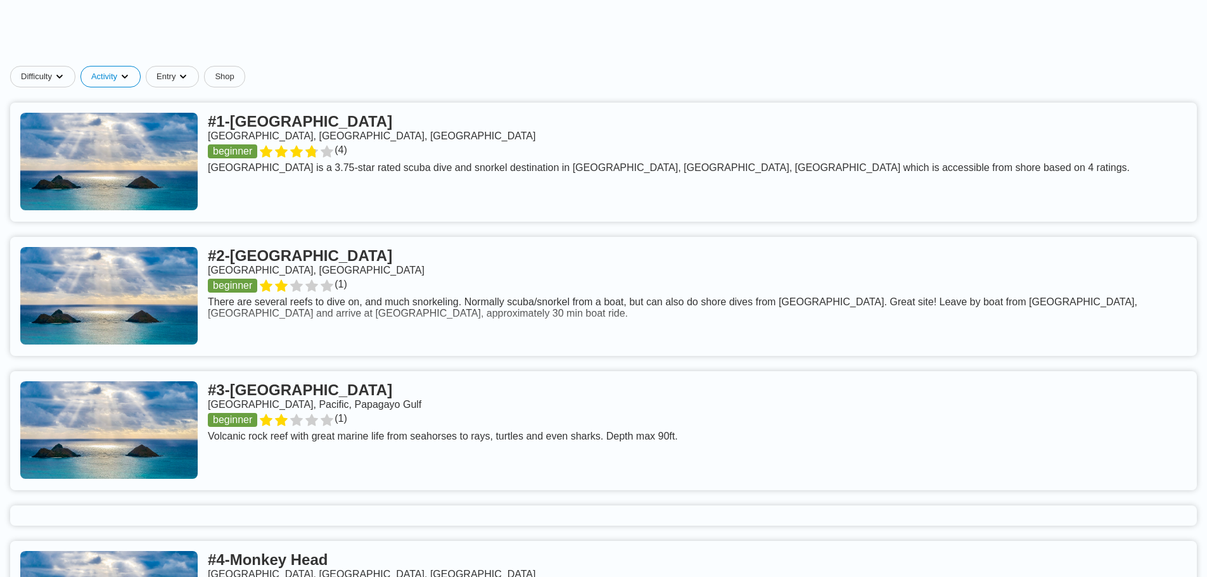
click at [315, 237] on link at bounding box center [603, 296] width 1186 height 119
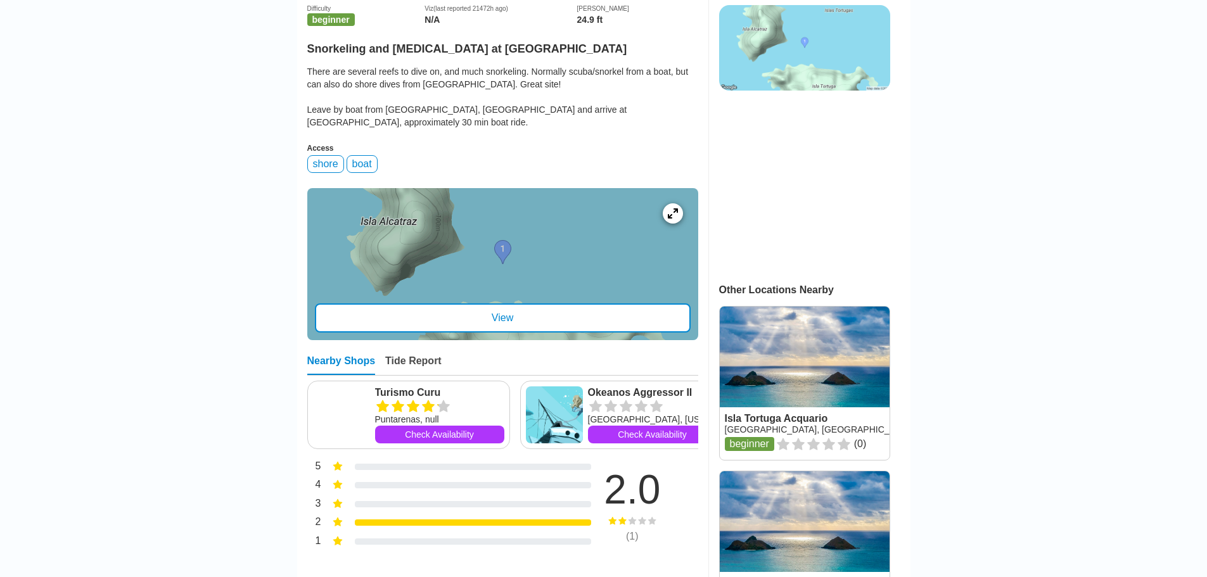
scroll to position [317, 0]
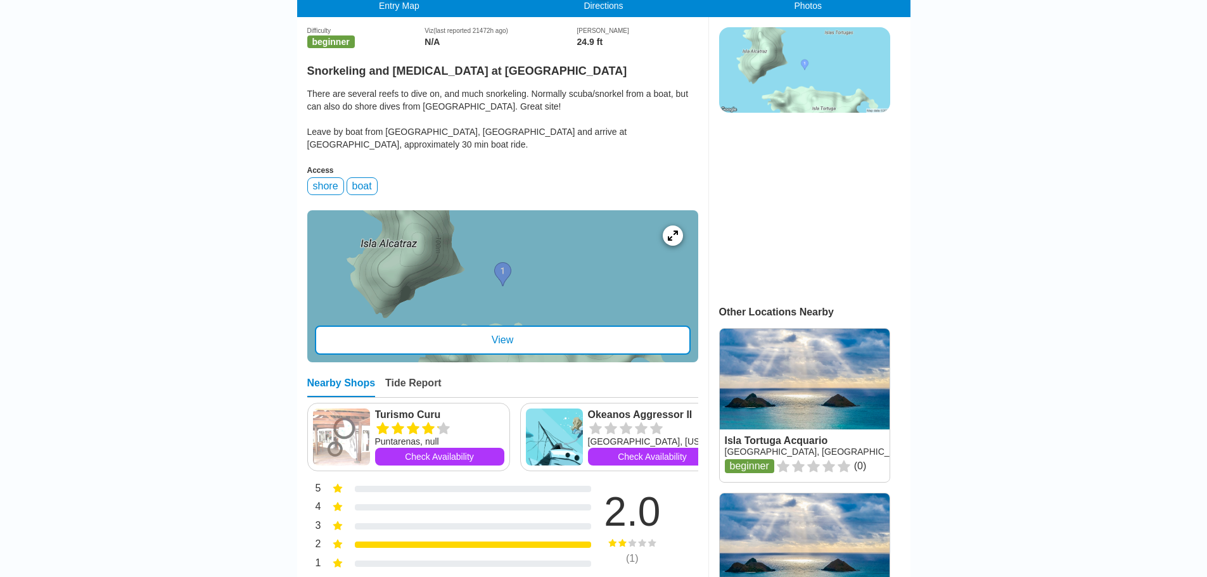
click at [525, 326] on div "View" at bounding box center [503, 340] width 376 height 29
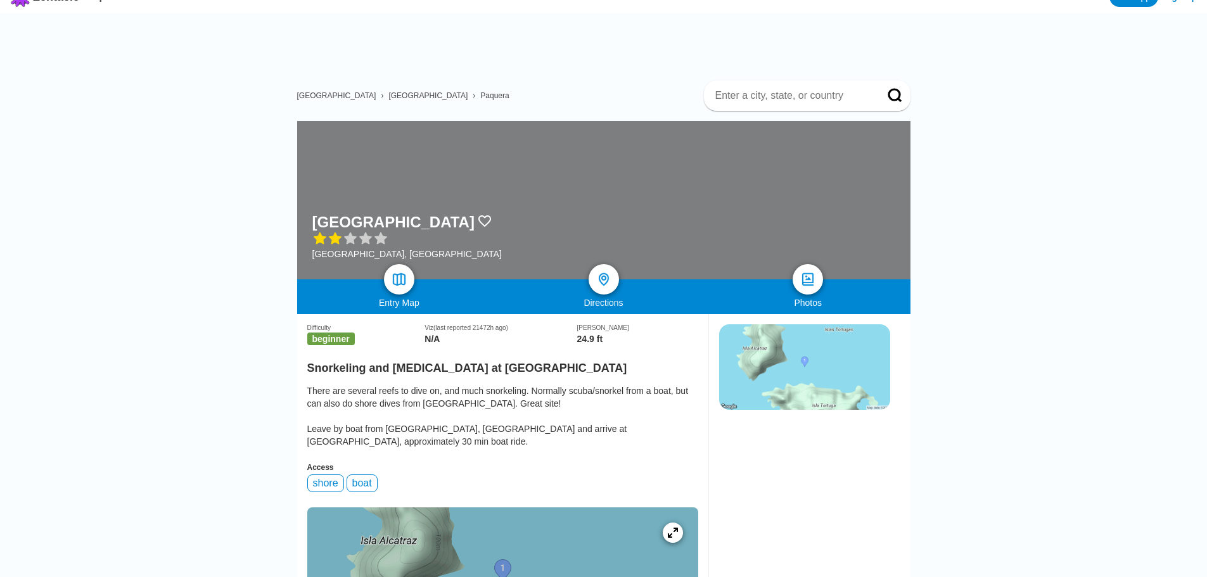
scroll to position [0, 0]
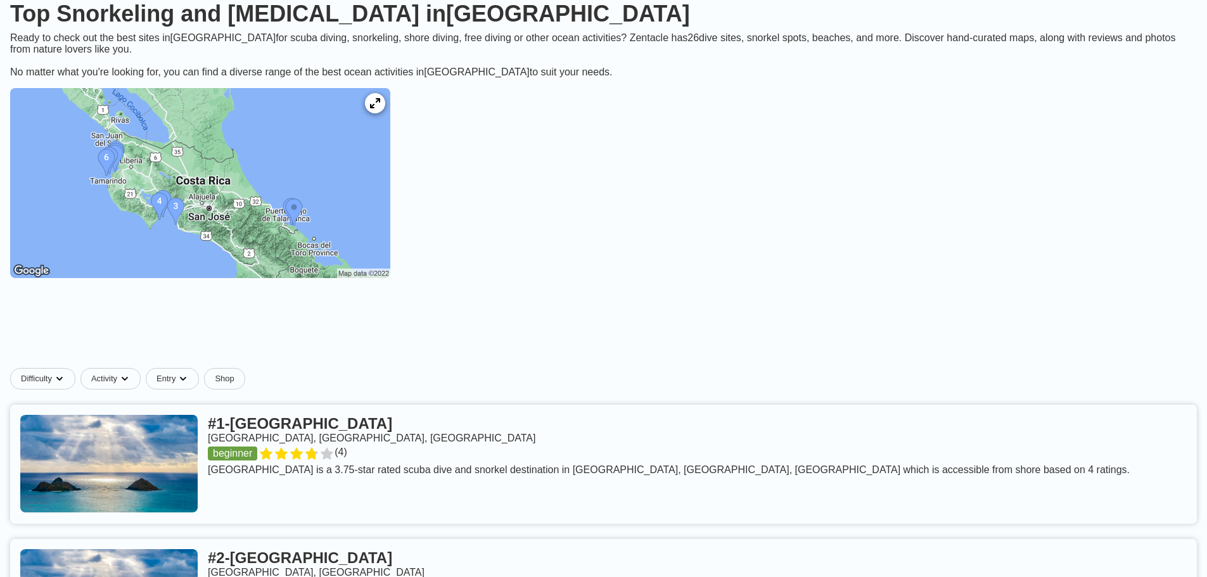
scroll to position [127, 0]
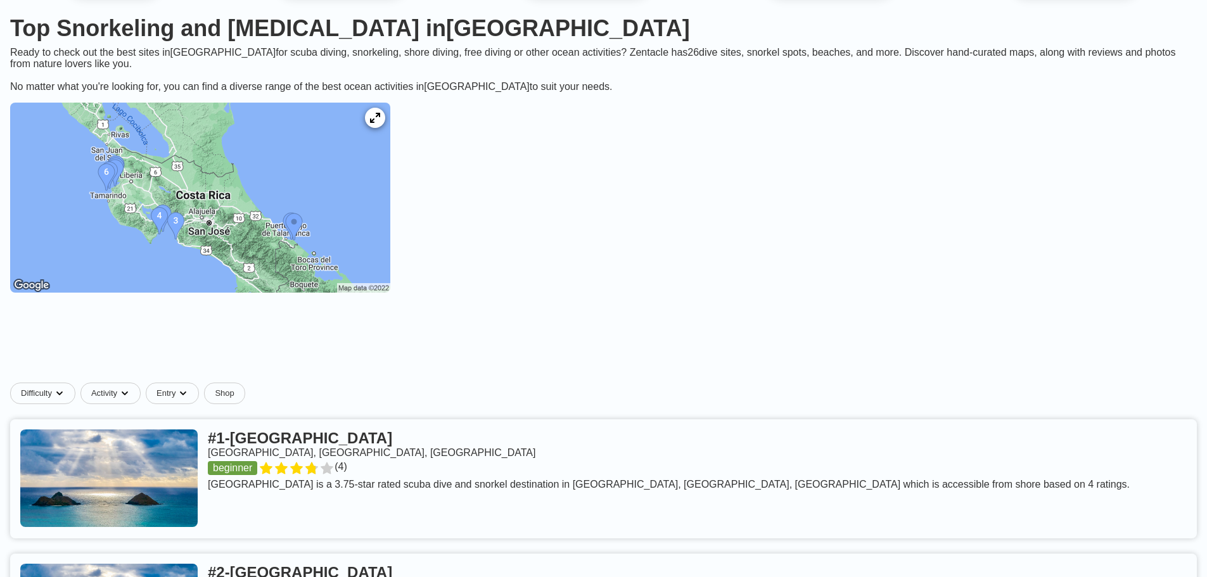
click at [242, 229] on img at bounding box center [200, 198] width 380 height 190
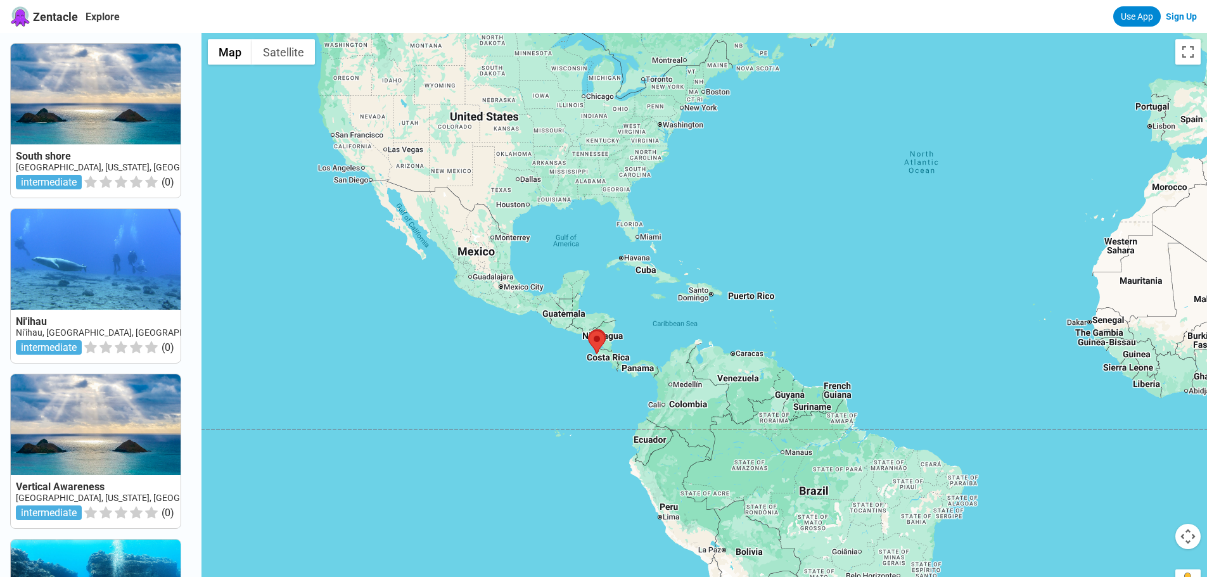
drag, startPoint x: 925, startPoint y: 276, endPoint x: 213, endPoint y: 239, distance: 712.2
click at [213, 239] on div at bounding box center [703, 321] width 1005 height 577
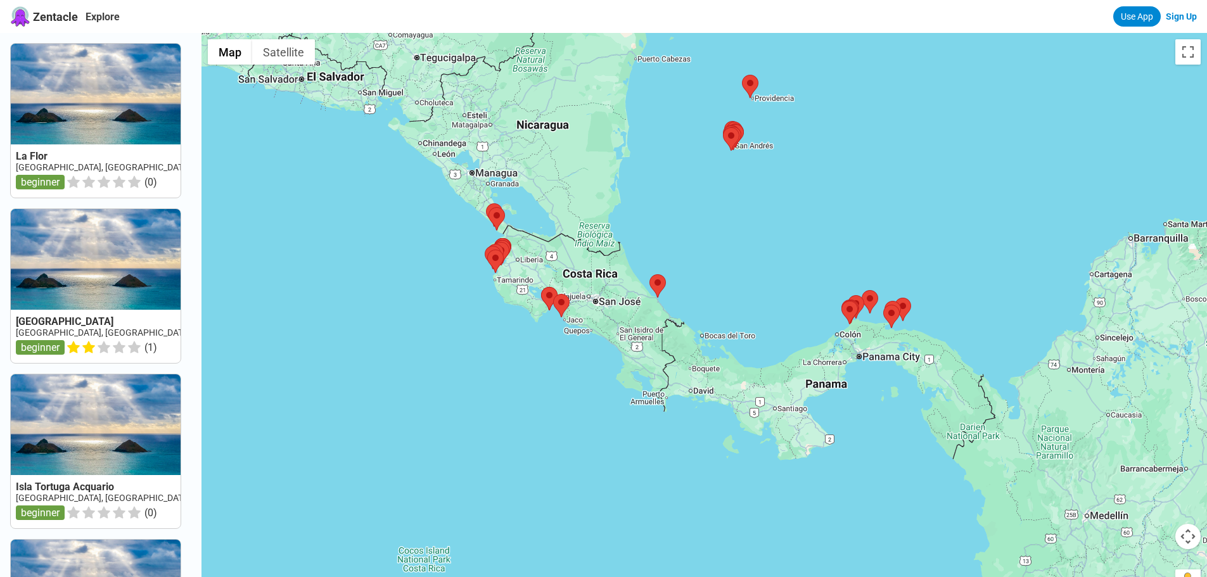
drag, startPoint x: 618, startPoint y: 434, endPoint x: 531, endPoint y: 314, distance: 149.2
click at [527, 317] on div at bounding box center [703, 321] width 1005 height 577
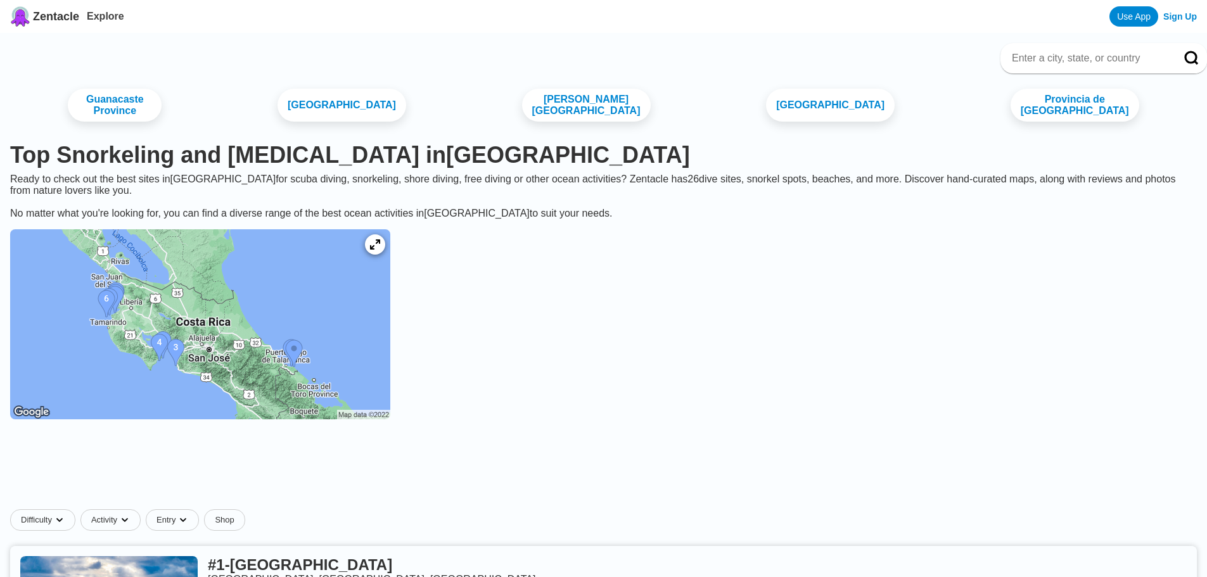
click at [238, 337] on img at bounding box center [200, 324] width 380 height 190
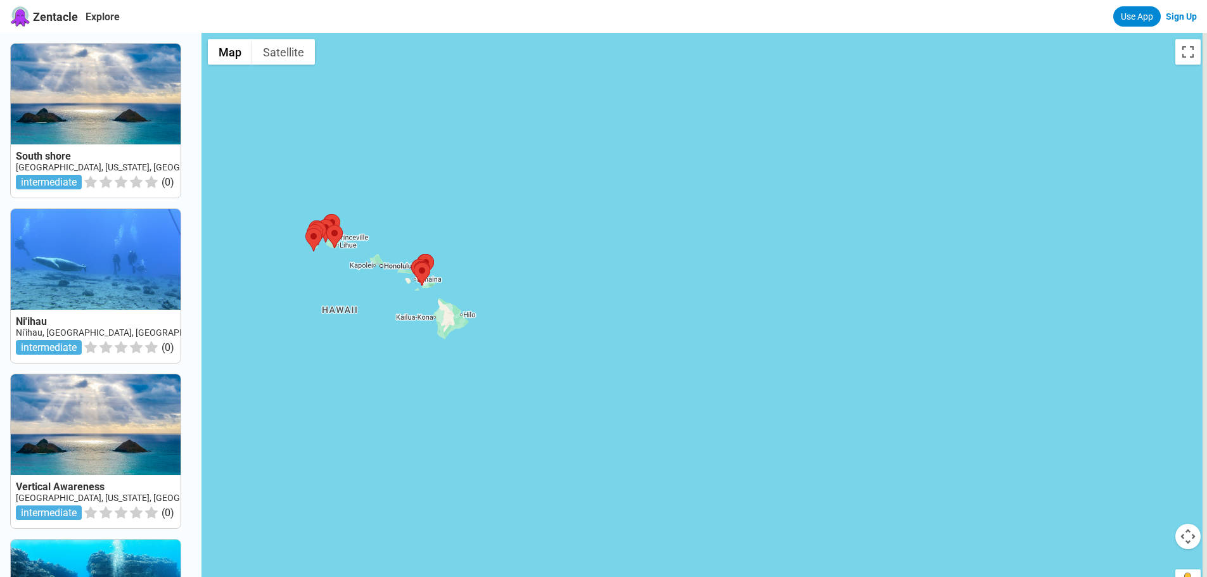
drag, startPoint x: 1024, startPoint y: 276, endPoint x: 475, endPoint y: 210, distance: 553.1
click at [481, 208] on div at bounding box center [703, 321] width 1005 height 577
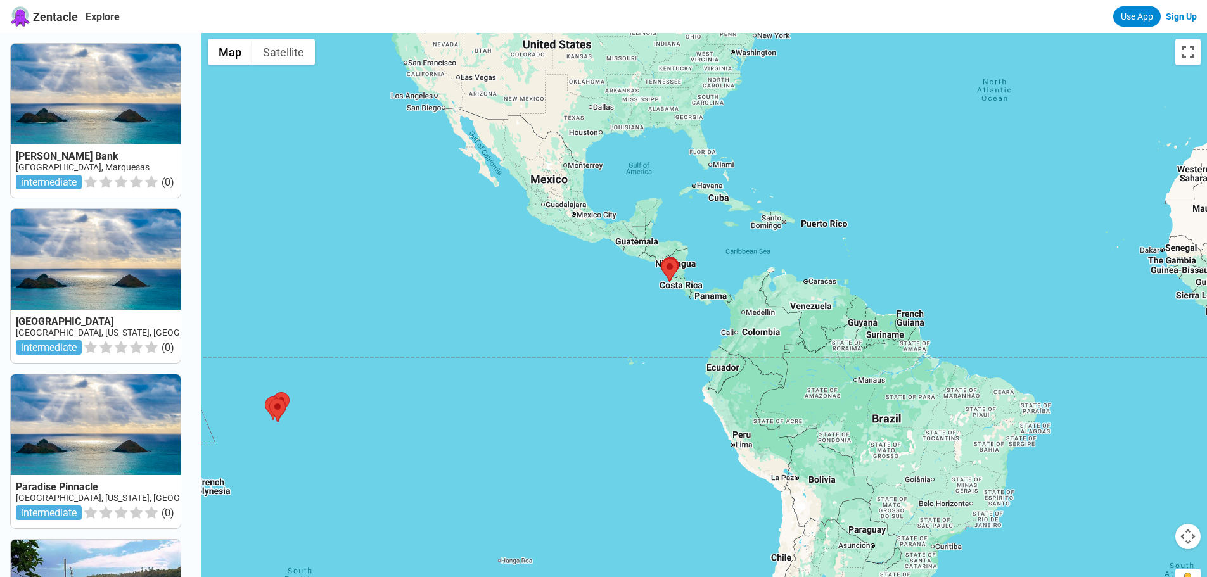
drag, startPoint x: 873, startPoint y: 278, endPoint x: 463, endPoint y: 240, distance: 411.5
click at [465, 240] on div at bounding box center [703, 321] width 1005 height 577
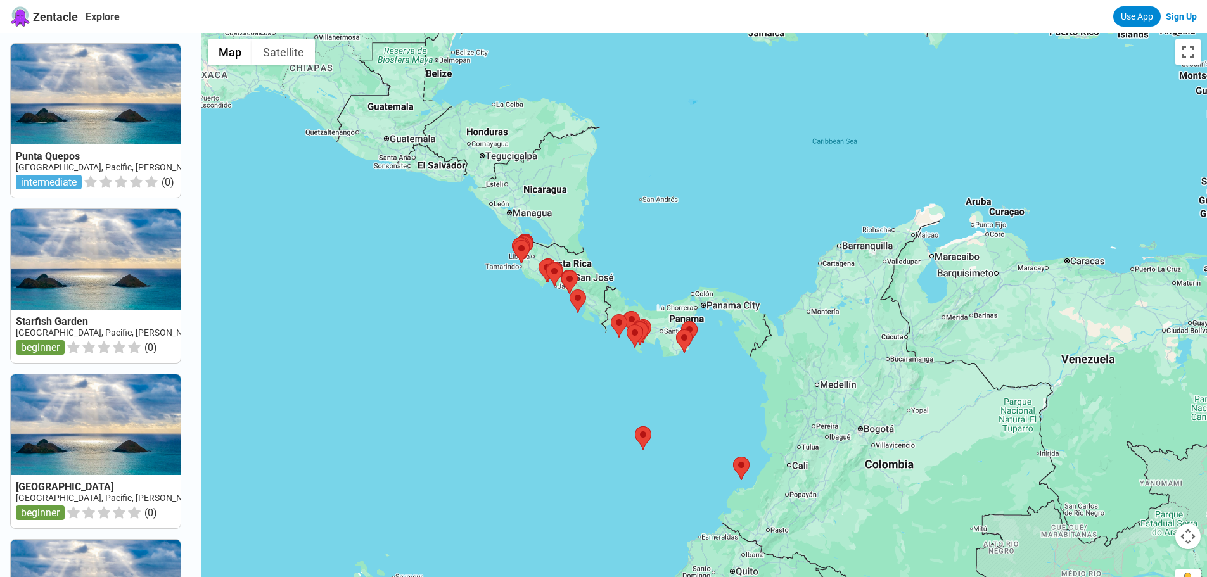
drag, startPoint x: 567, startPoint y: 326, endPoint x: 415, endPoint y: 277, distance: 159.4
click at [415, 277] on div at bounding box center [703, 321] width 1005 height 577
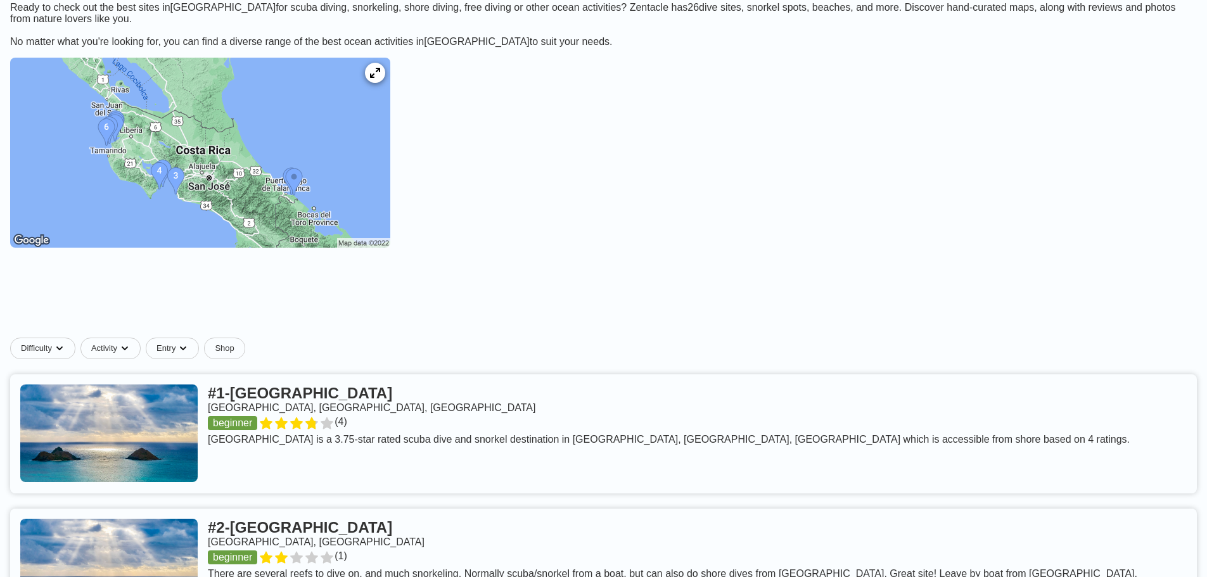
scroll to position [190, 0]
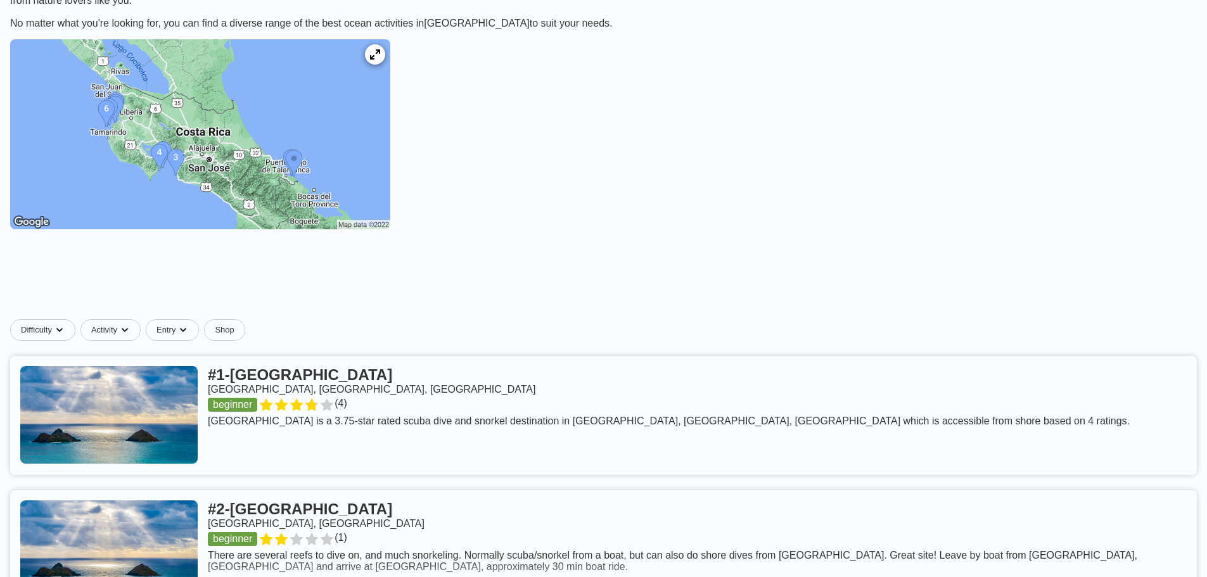
click at [246, 149] on img at bounding box center [200, 134] width 380 height 190
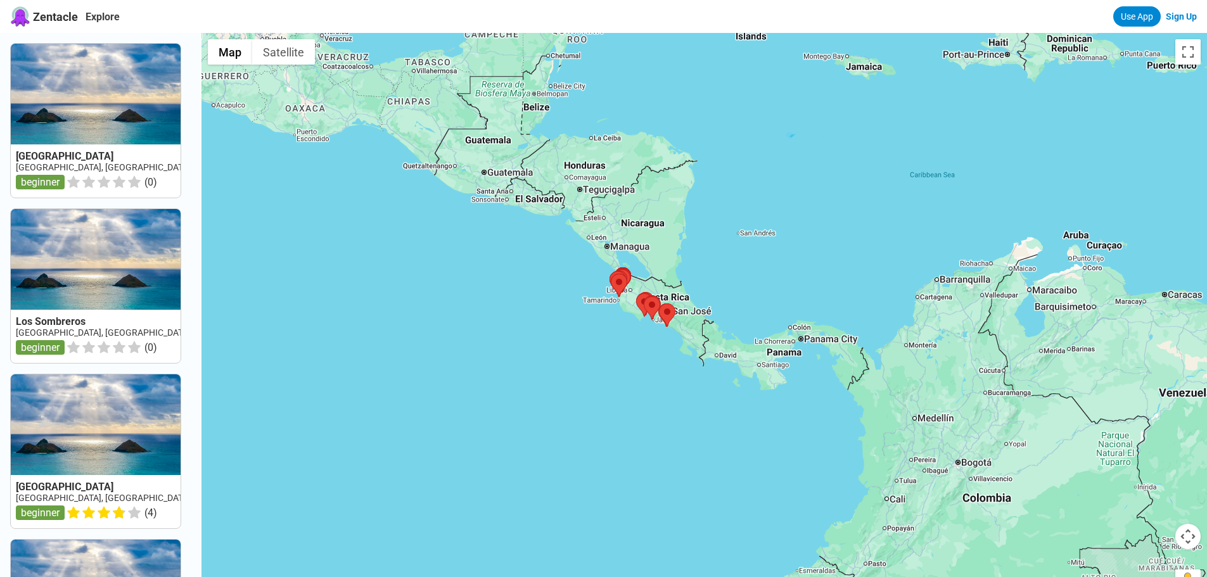
drag, startPoint x: 630, startPoint y: 310, endPoint x: 517, endPoint y: 306, distance: 113.4
click at [517, 306] on div at bounding box center [703, 321] width 1005 height 577
